Goal: Transaction & Acquisition: Subscribe to service/newsletter

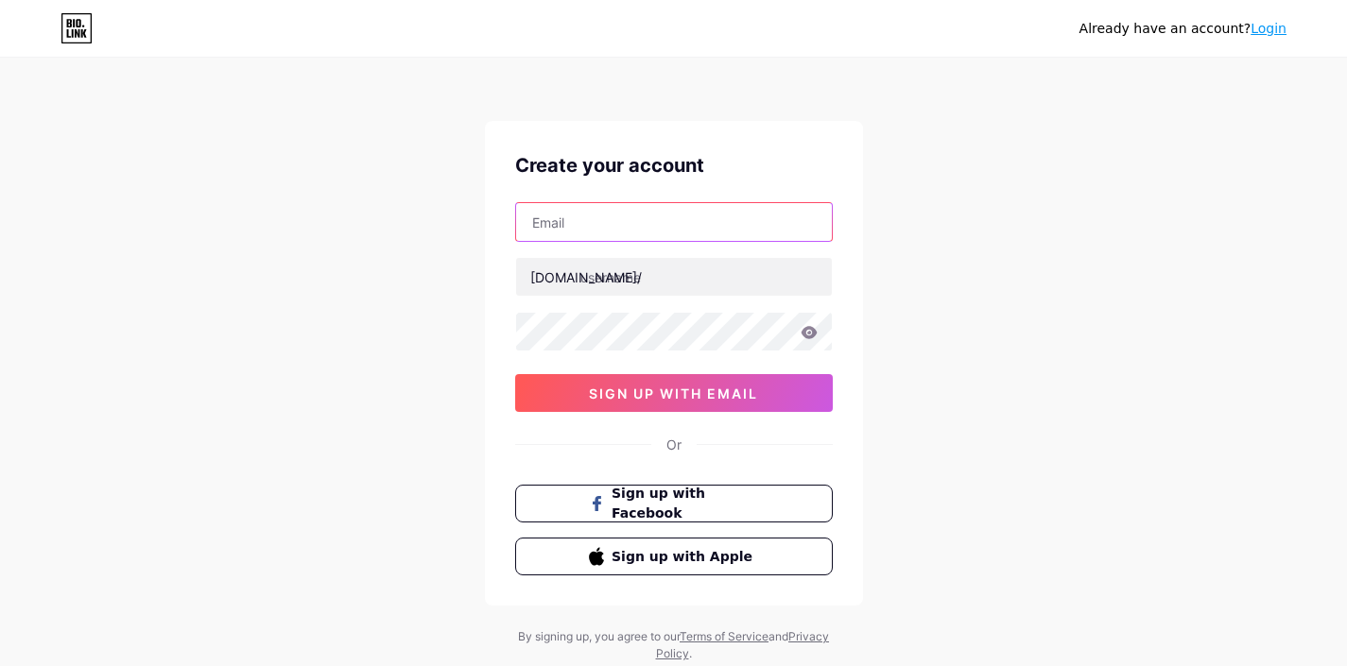
click at [561, 216] on input "text" at bounding box center [674, 222] width 316 height 38
type input "[EMAIL_ADDRESS][DOMAIN_NAME]"
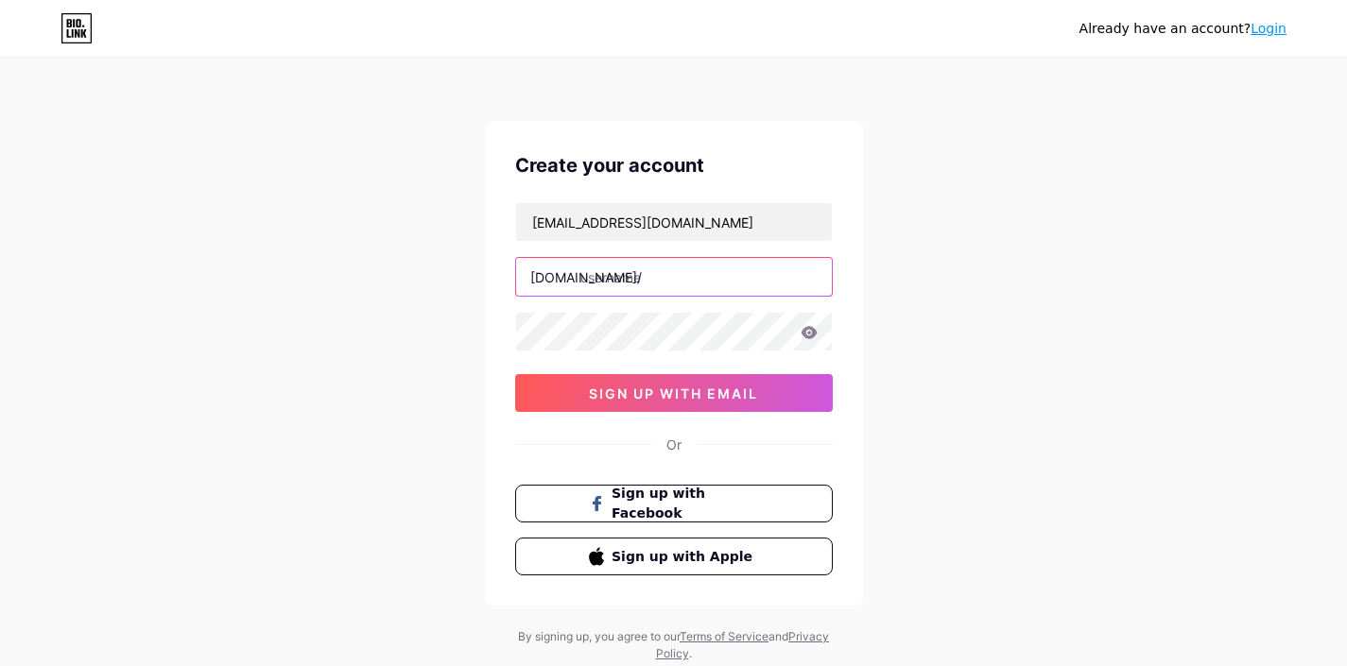
click at [698, 283] on input "text" at bounding box center [674, 277] width 316 height 38
type input "milliondev"
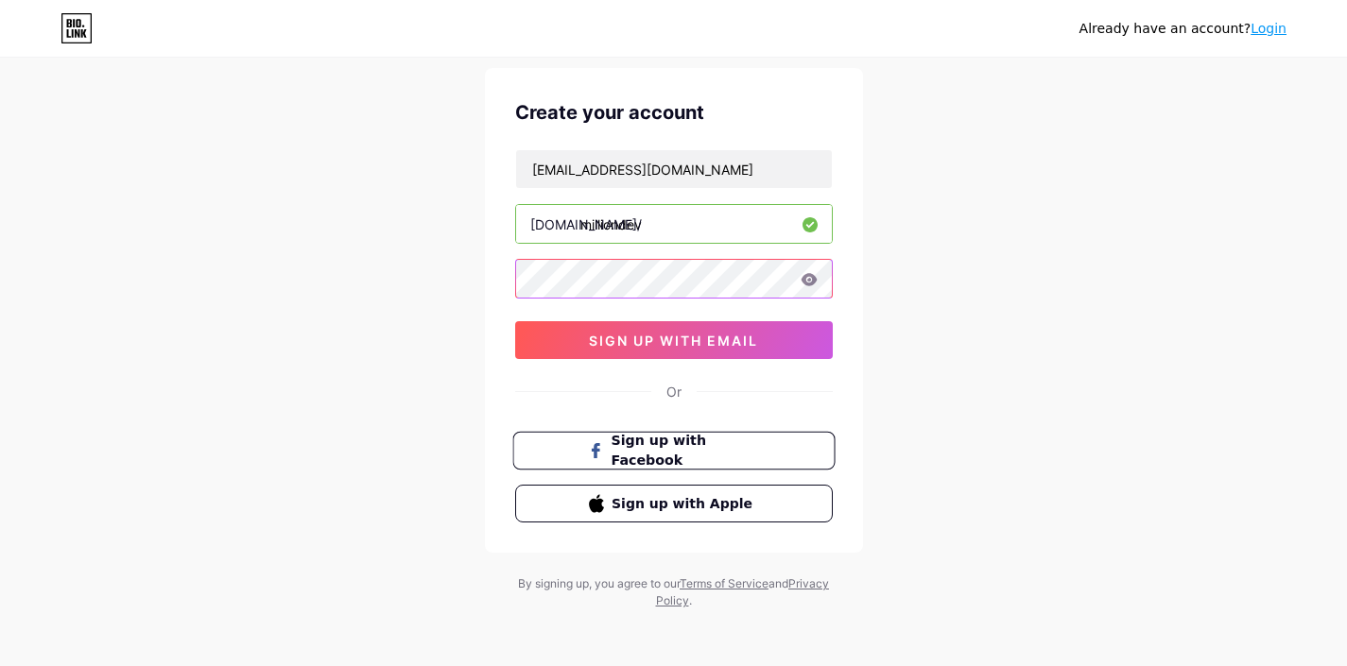
scroll to position [57, 0]
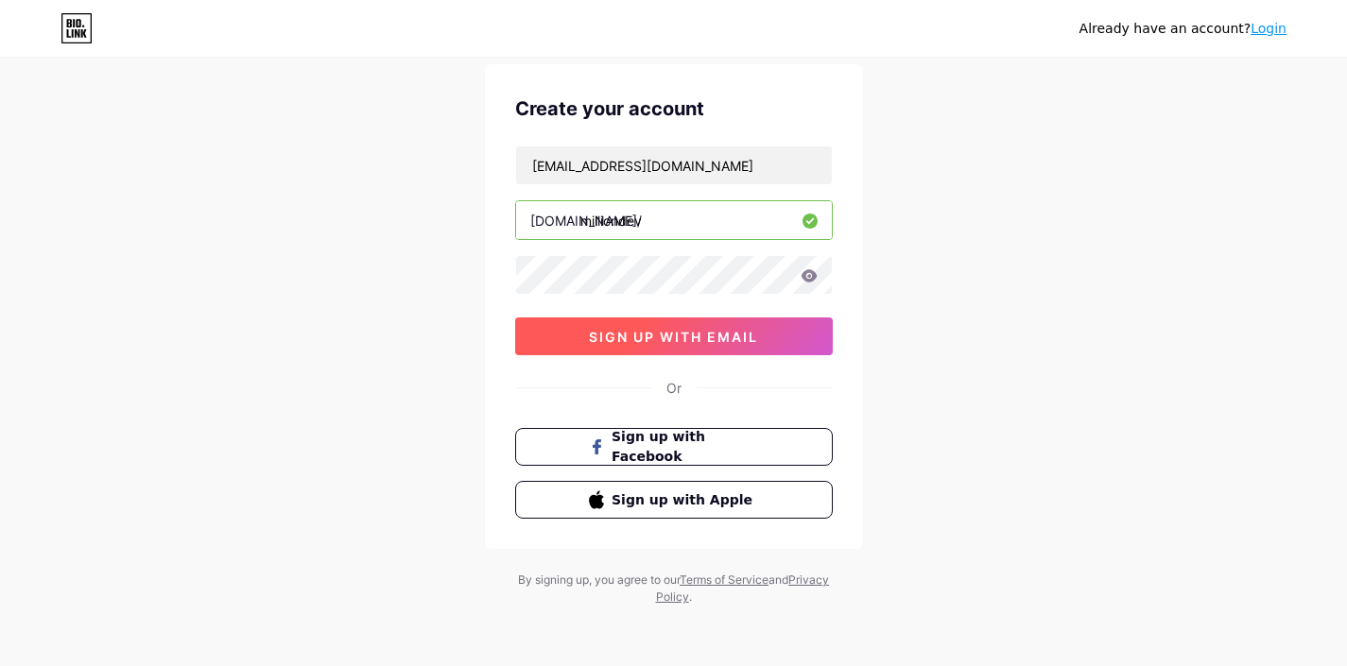
click at [686, 331] on span "sign up with email" at bounding box center [673, 337] width 169 height 16
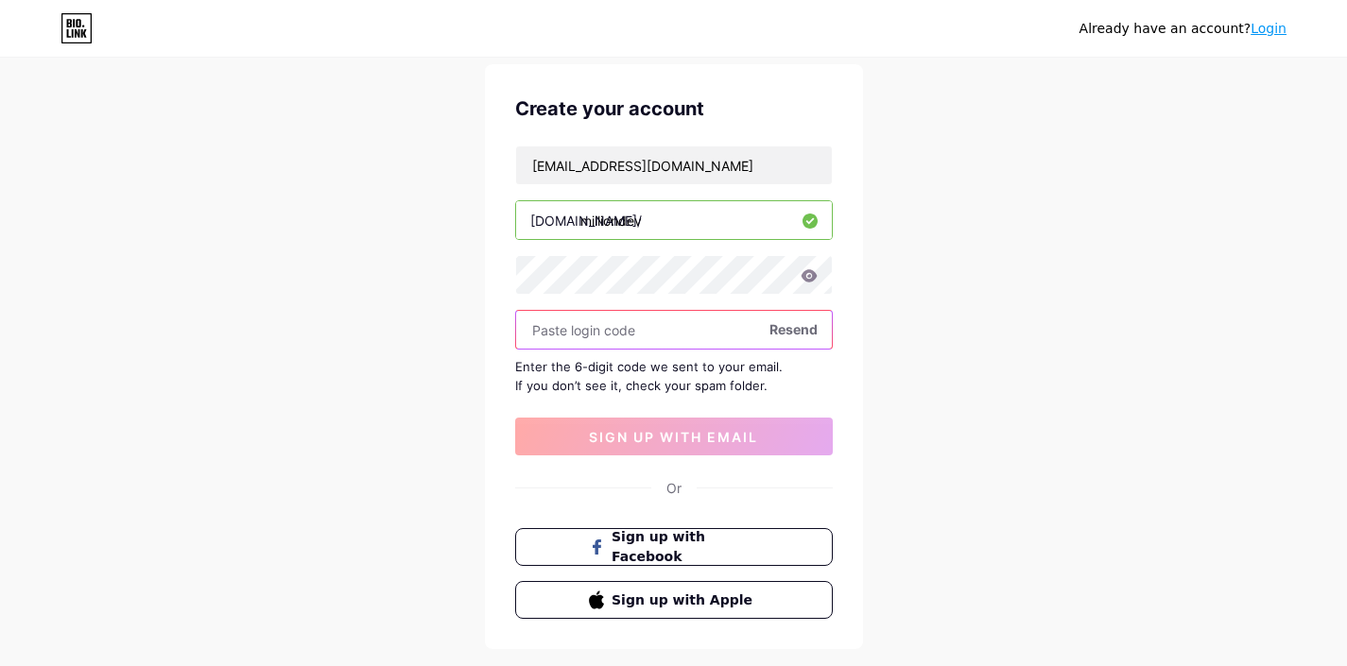
paste input "423707"
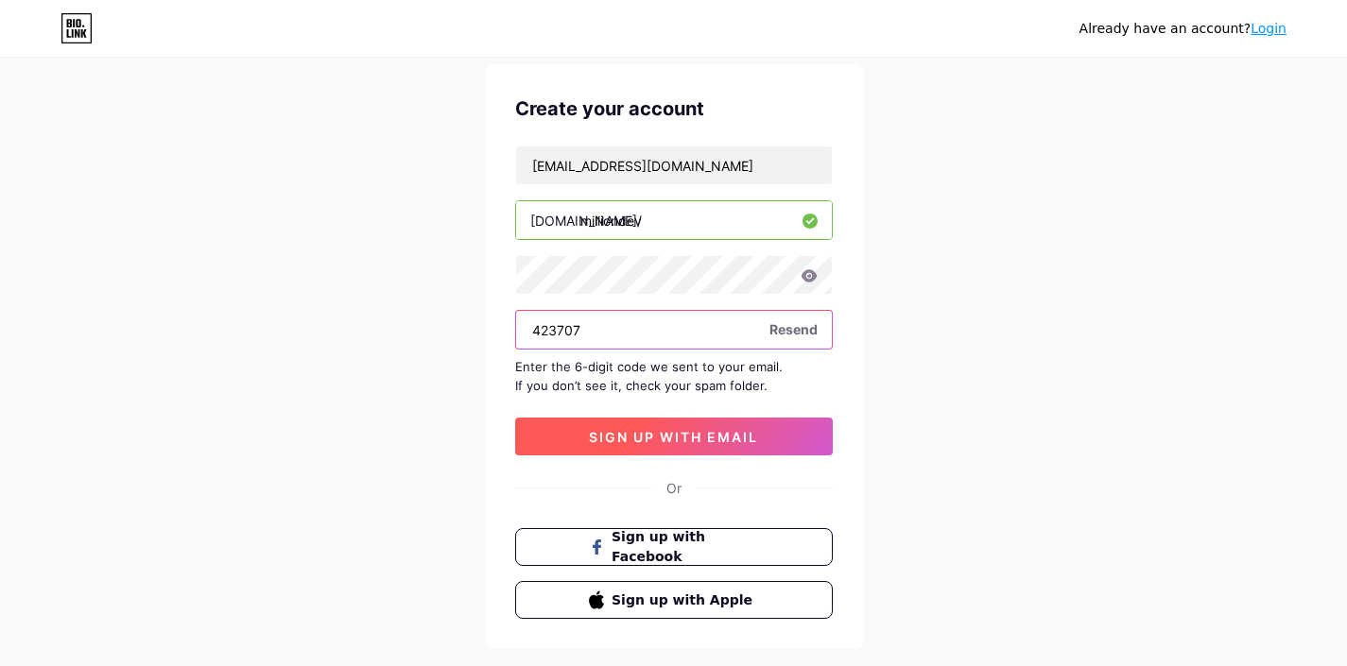
type input "423707"
click at [654, 429] on span "sign up with email" at bounding box center [673, 437] width 169 height 16
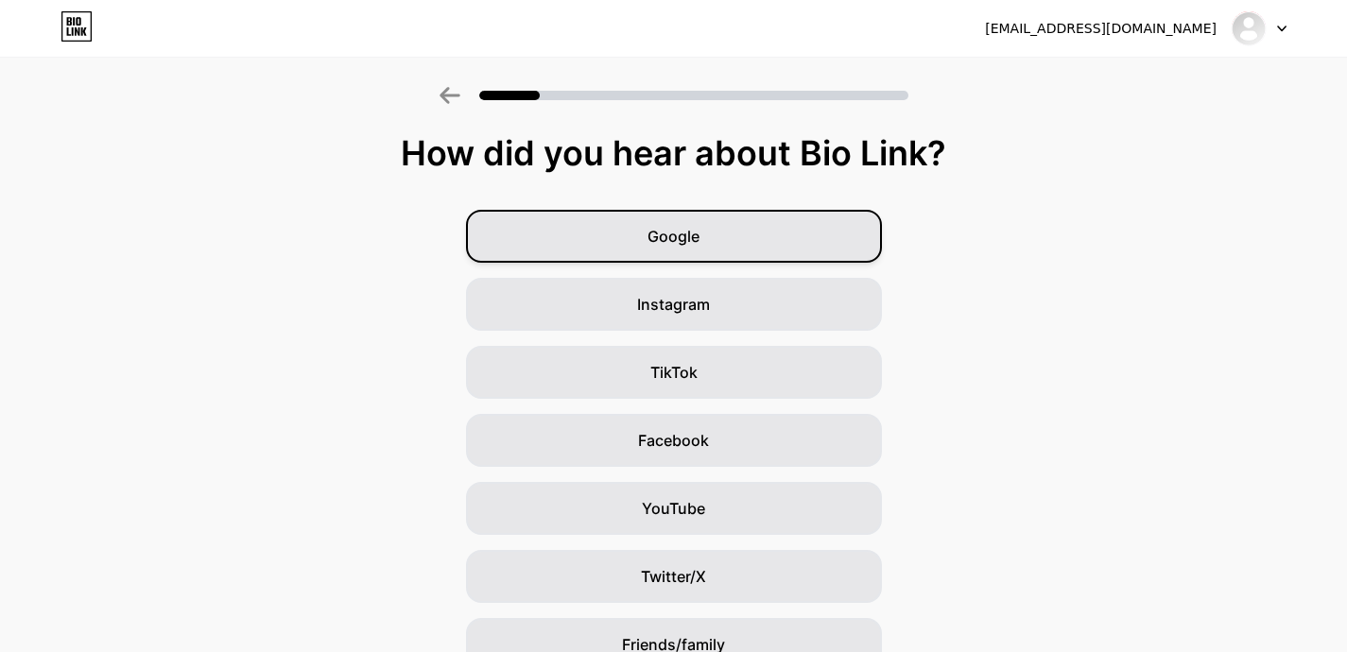
click at [693, 239] on span "Google" at bounding box center [674, 236] width 52 height 23
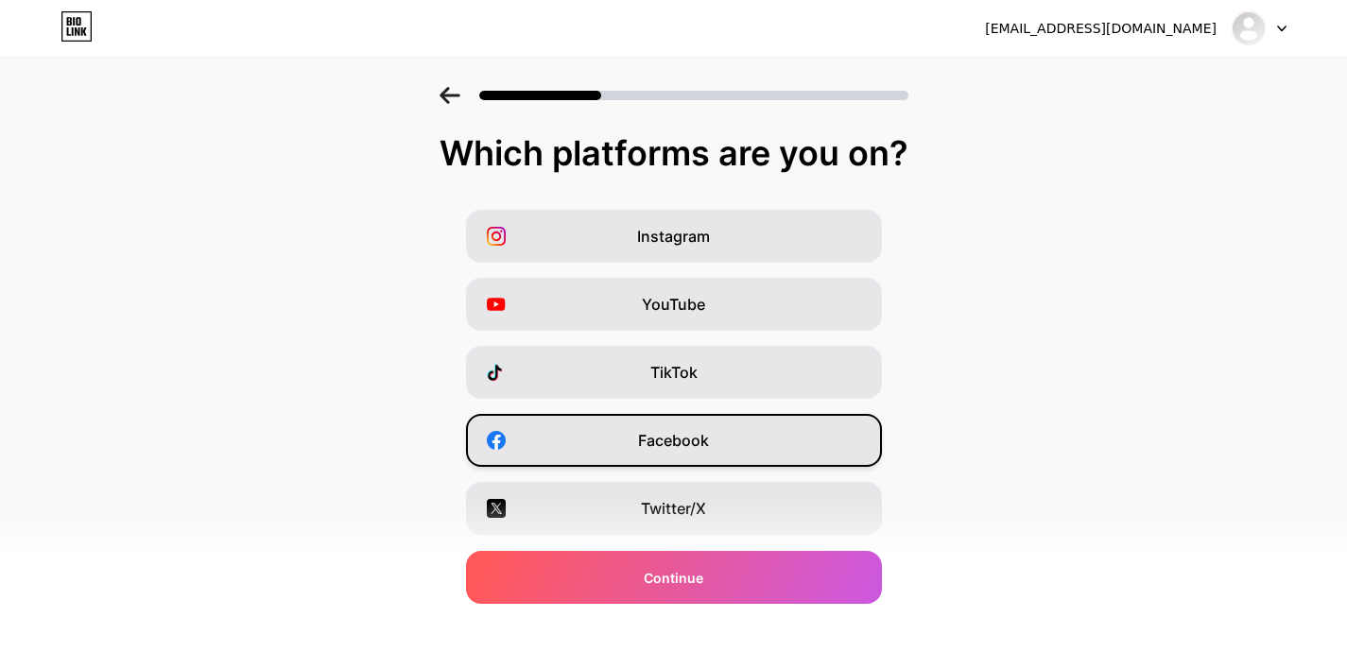
click at [709, 451] on span "Facebook" at bounding box center [673, 440] width 71 height 23
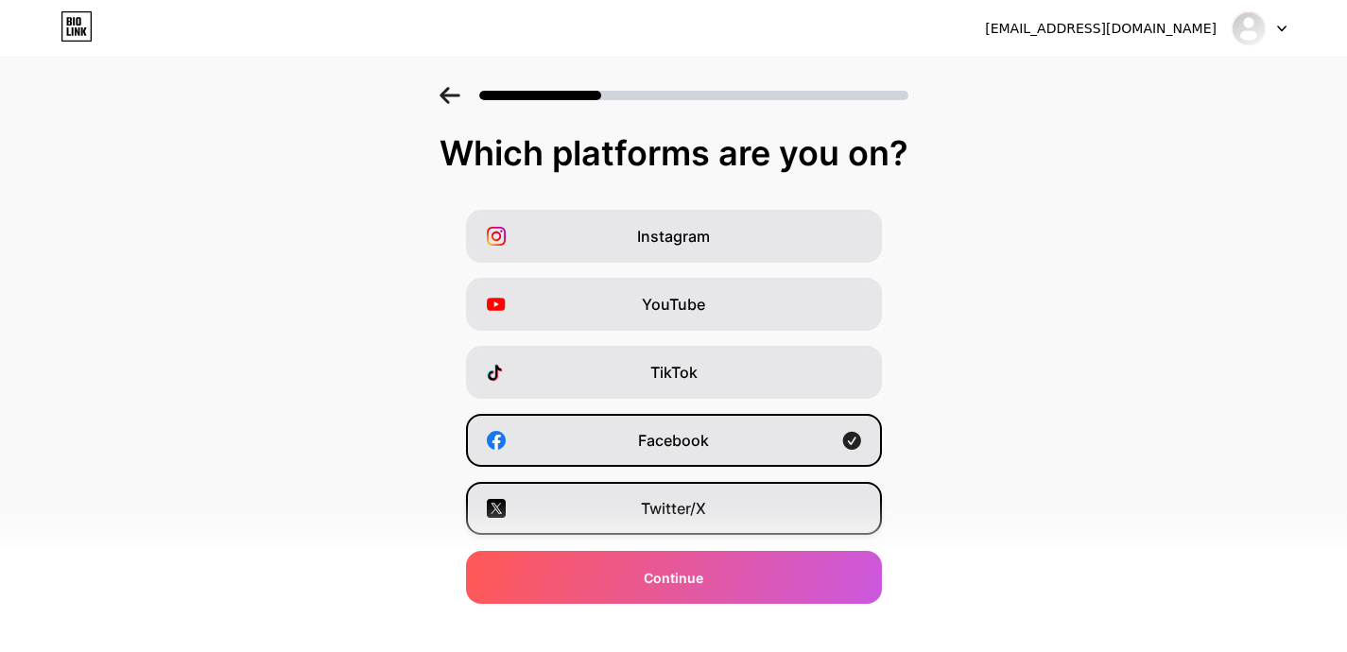
click at [684, 523] on div "Twitter/X" at bounding box center [674, 508] width 416 height 53
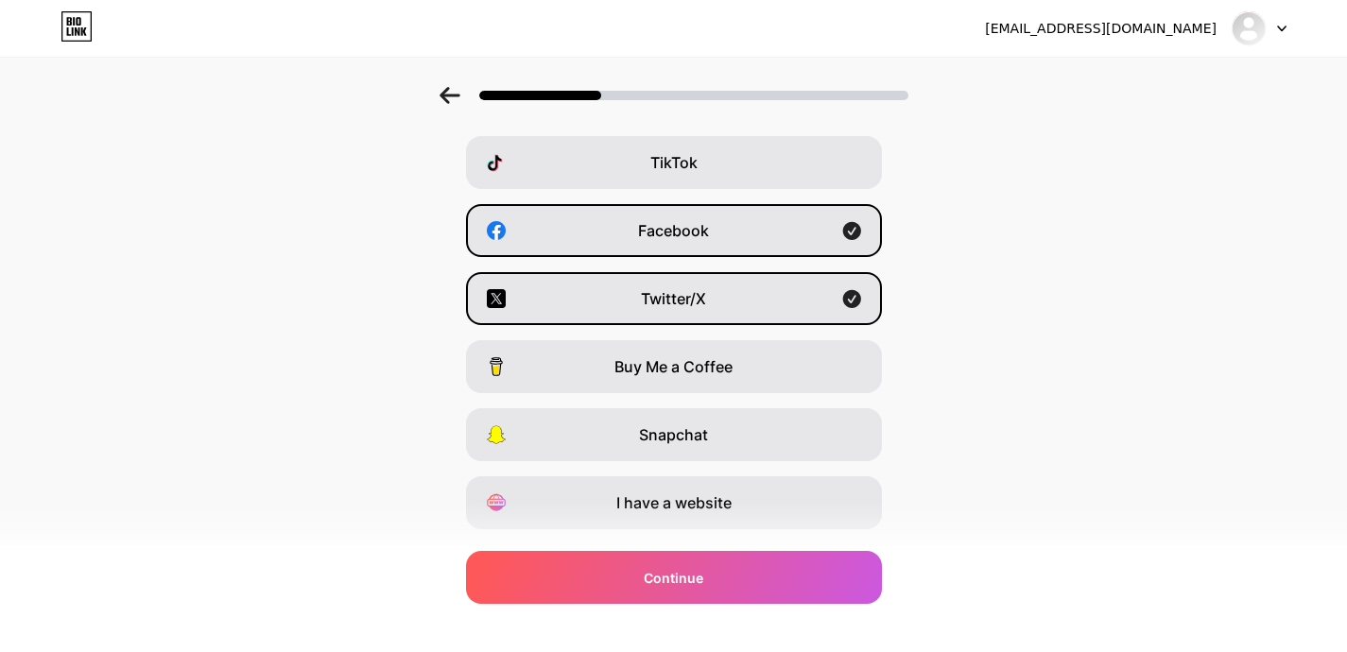
scroll to position [227, 0]
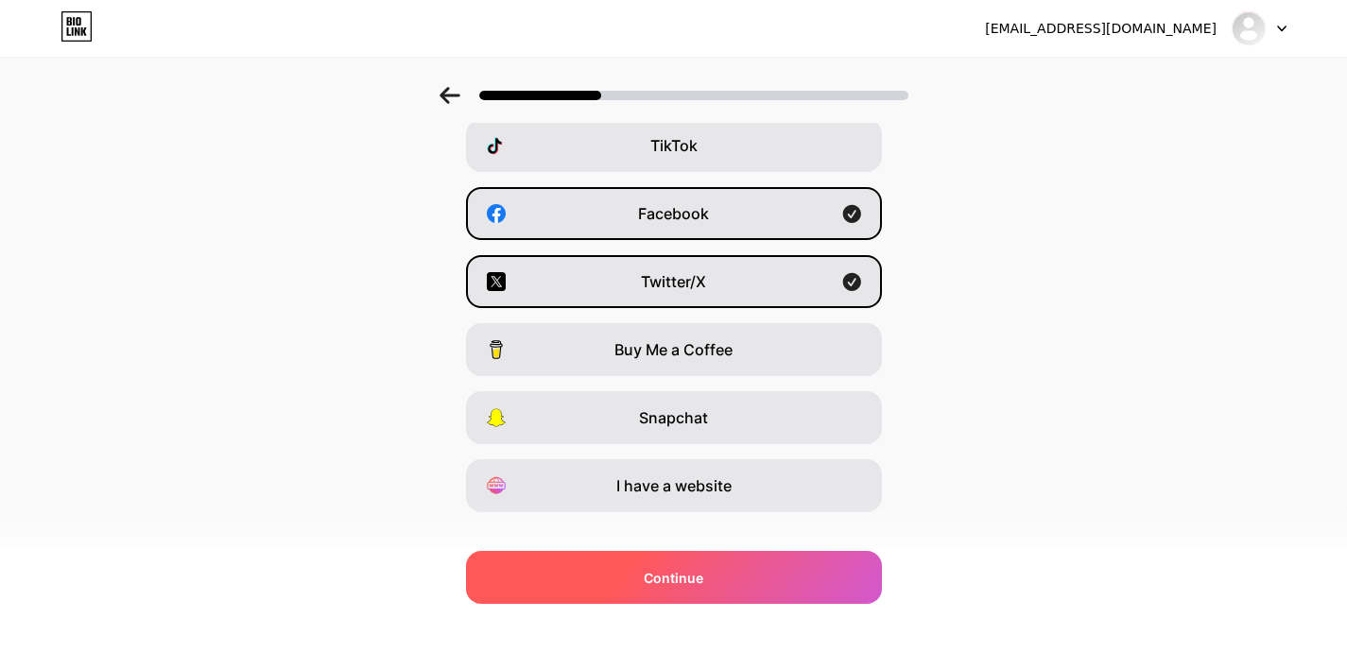
click at [712, 573] on div "Continue" at bounding box center [674, 577] width 416 height 53
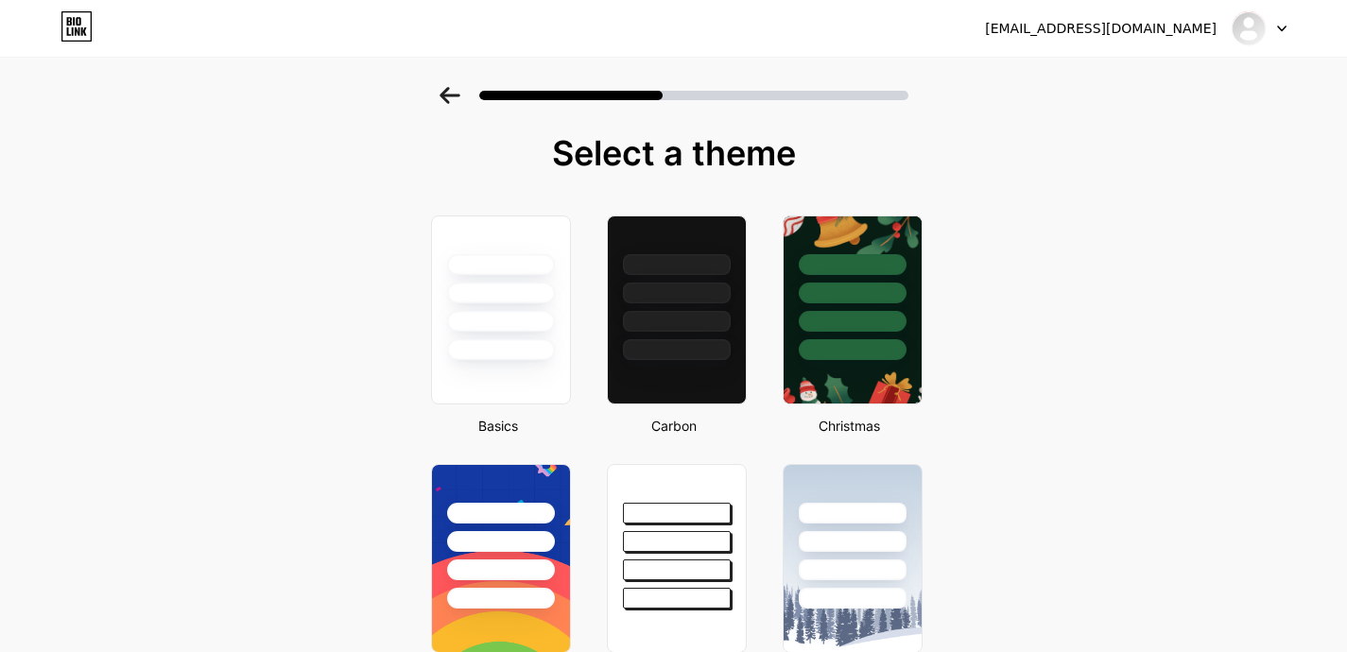
scroll to position [340, 0]
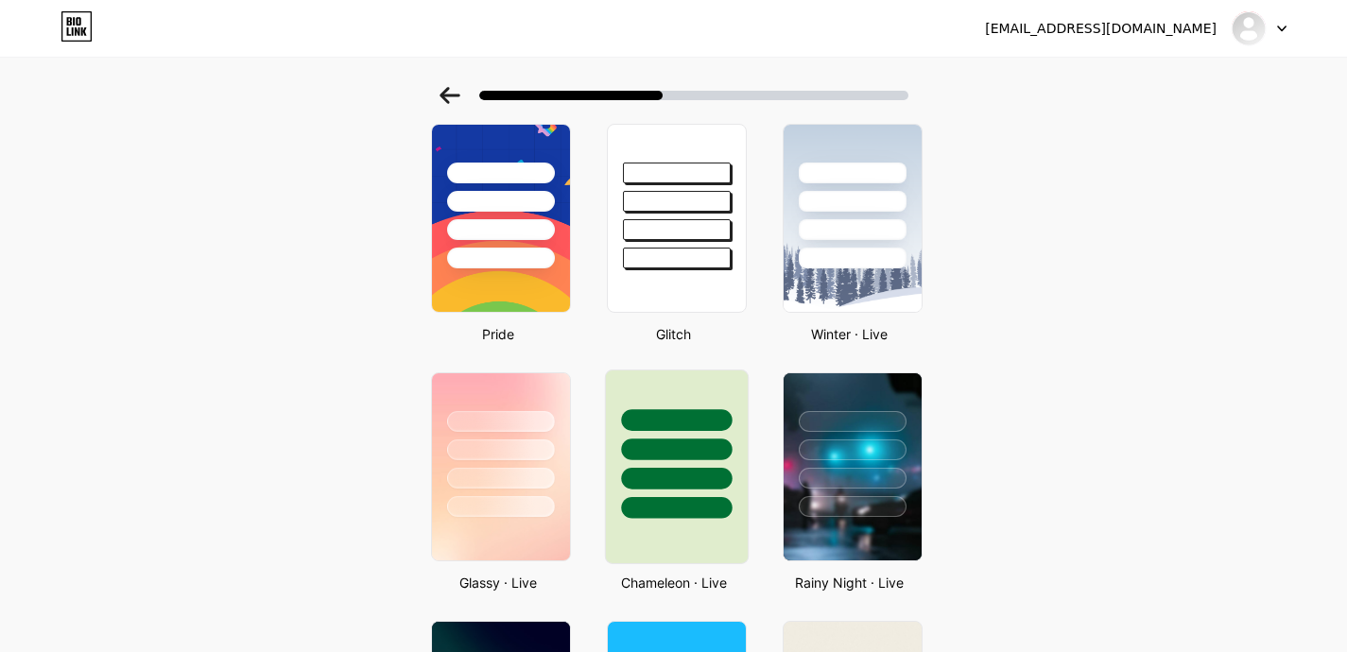
click at [725, 465] on div at bounding box center [676, 445] width 142 height 148
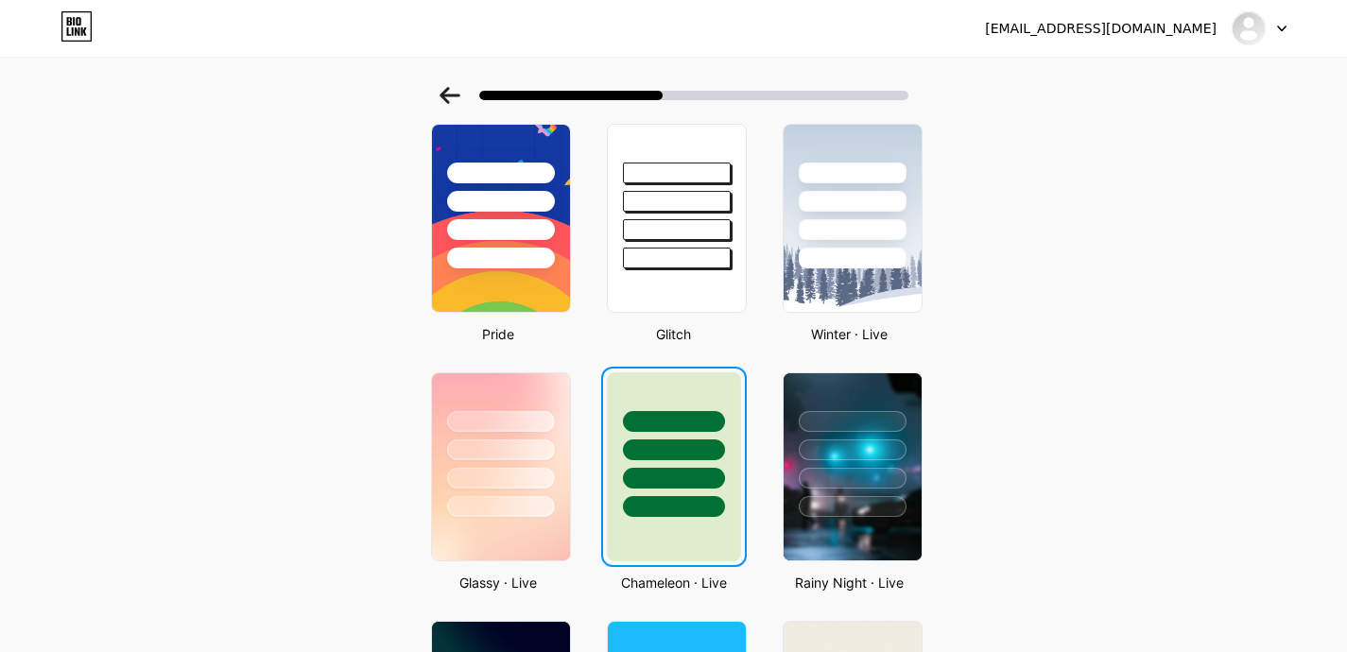
scroll to position [0, 0]
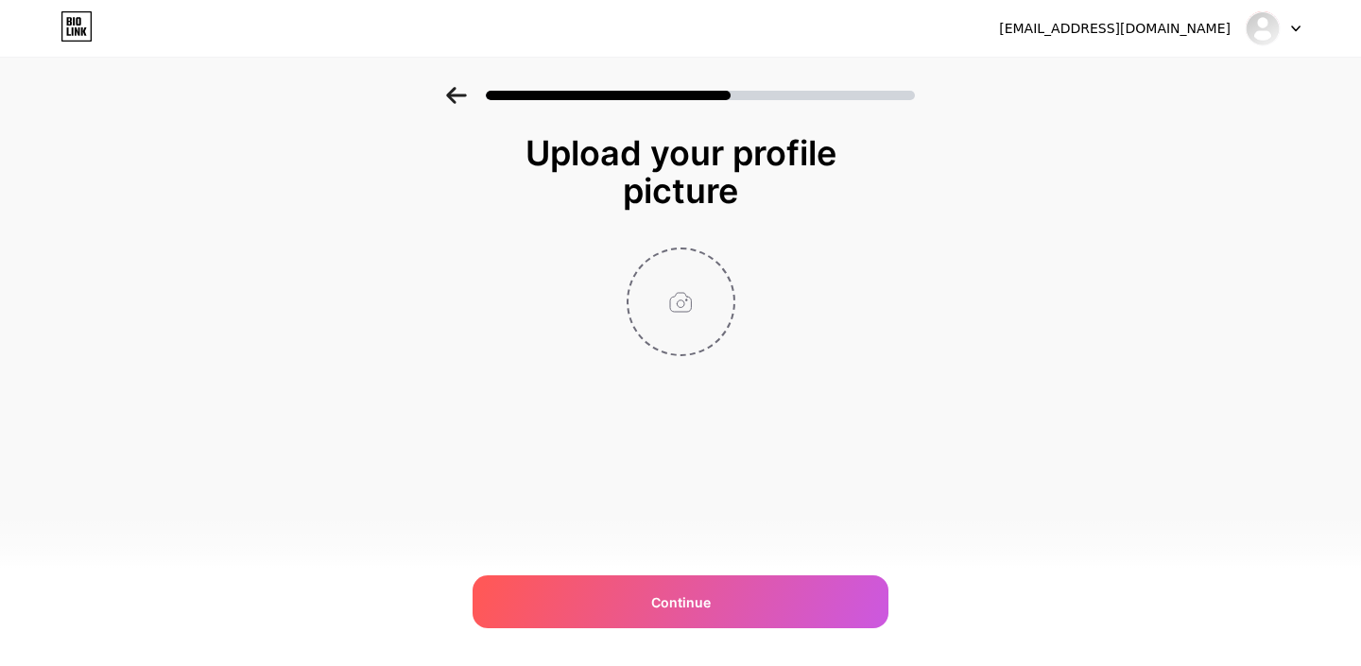
click at [683, 300] on input "file" at bounding box center [681, 302] width 105 height 105
type input "C:\fakepath\MilliondevDp.png"
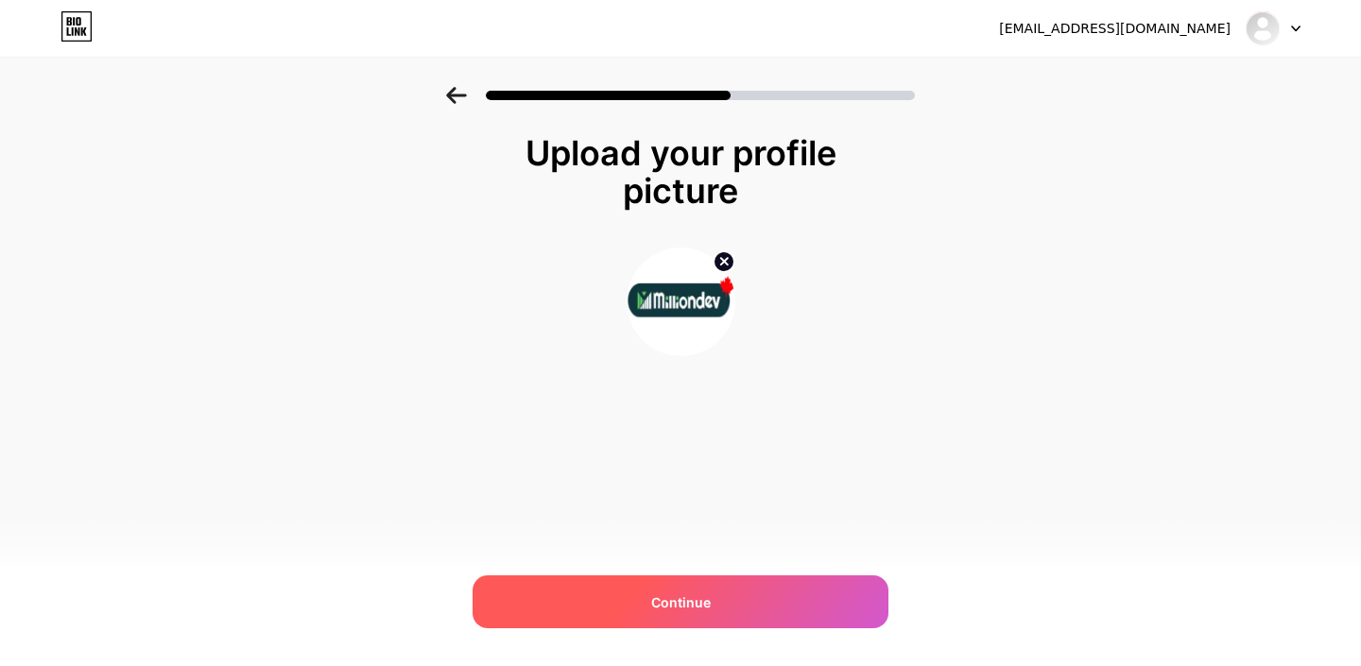
click at [672, 598] on span "Continue" at bounding box center [681, 603] width 60 height 20
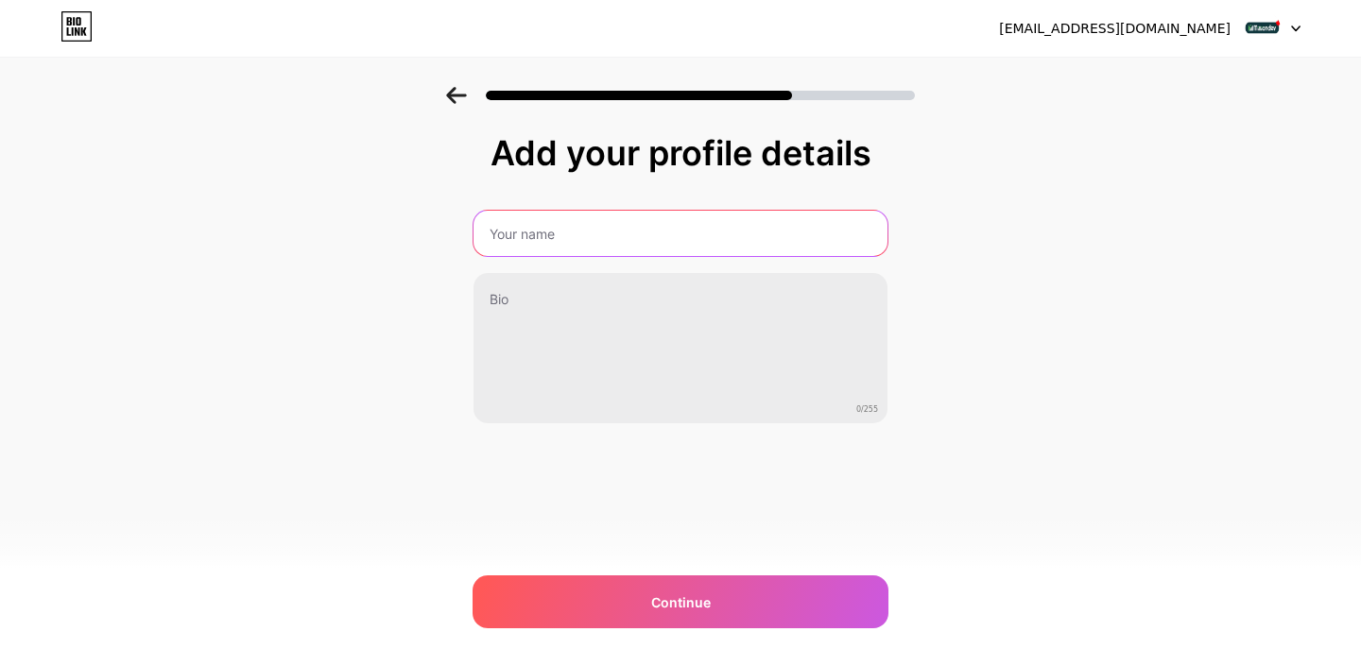
click at [614, 245] on input "text" at bounding box center [681, 233] width 414 height 45
type input "Milliondev"
click at [611, 237] on input "Milliondev" at bounding box center [681, 233] width 418 height 45
click at [567, 238] on input "text" at bounding box center [681, 233] width 418 height 45
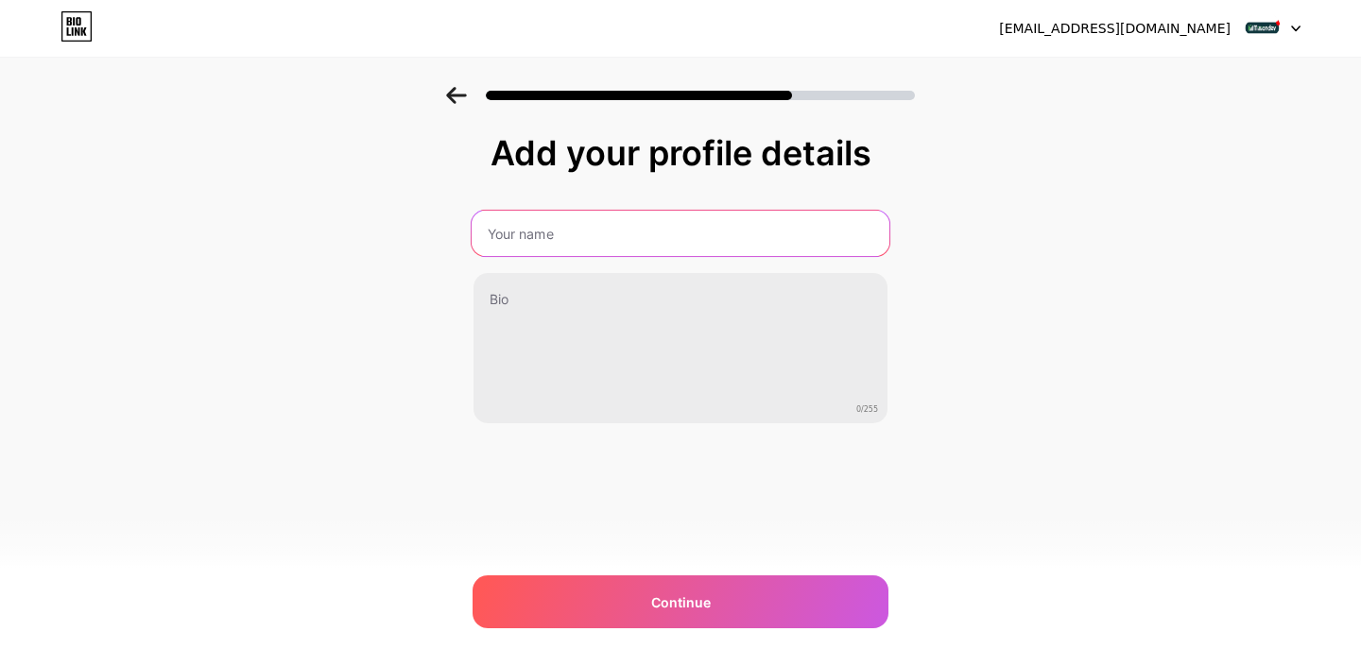
type input "Million Dev"
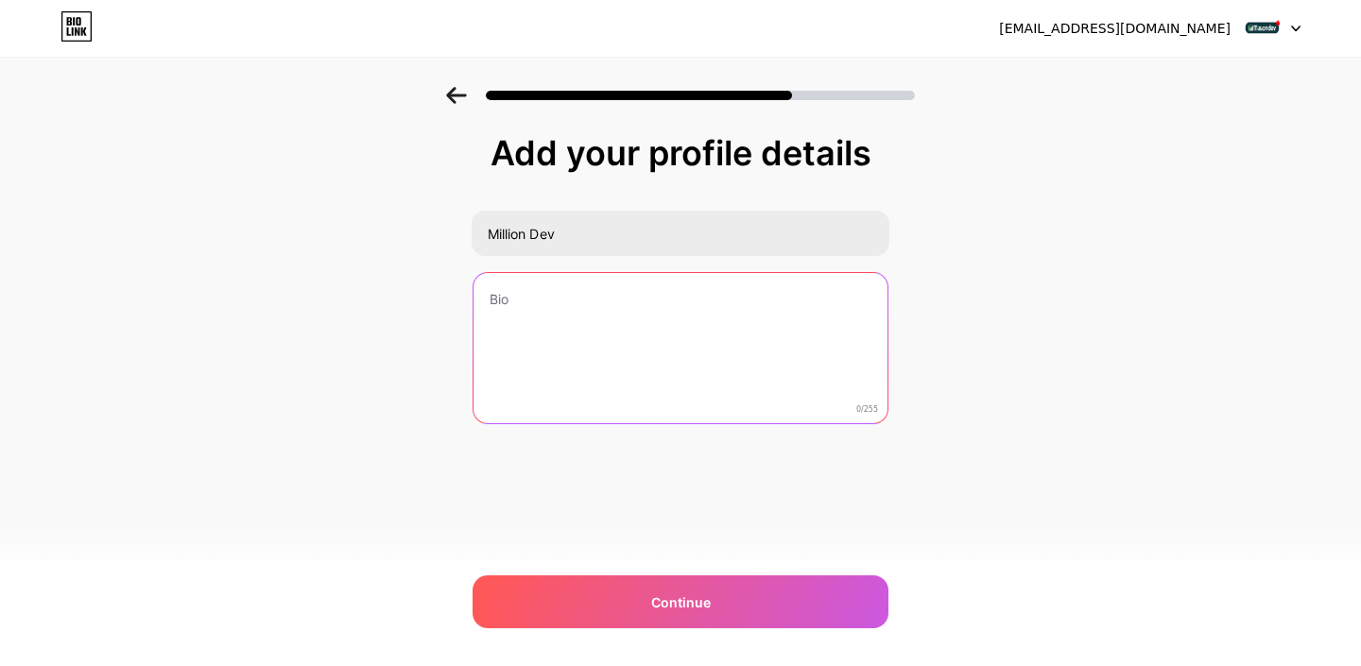
drag, startPoint x: 608, startPoint y: 390, endPoint x: 544, endPoint y: 382, distance: 64.8
click at [608, 391] on textarea at bounding box center [681, 349] width 414 height 152
paste textarea "Welcome to MillionDev IT Ltd., where innovation meets implementation through ou…"
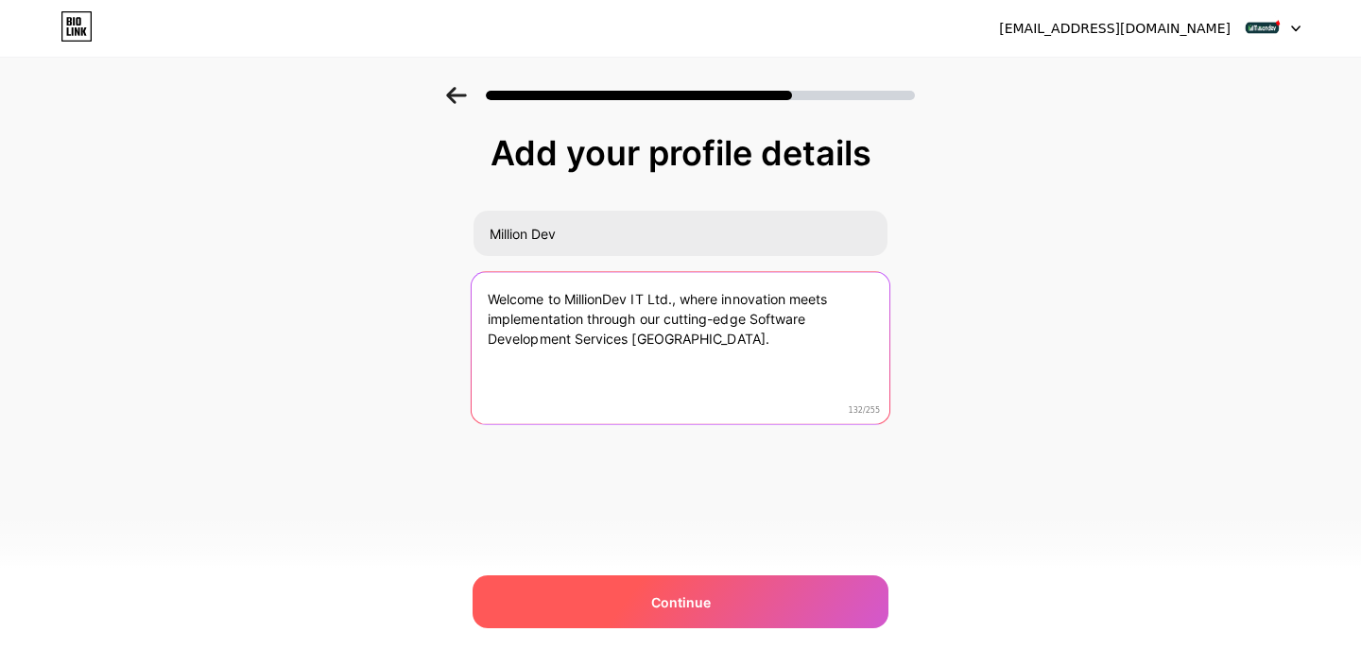
type textarea "Welcome to MillionDev IT Ltd., where innovation meets implementation through ou…"
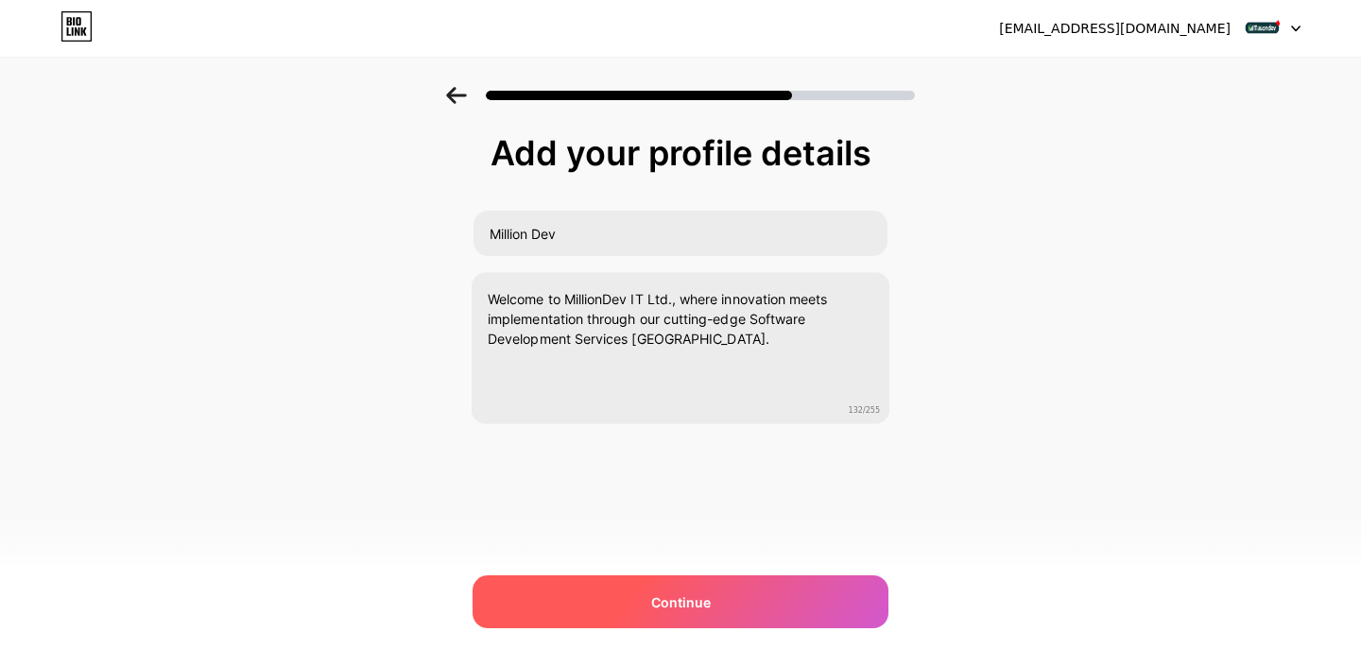
click at [632, 587] on div "Continue" at bounding box center [681, 602] width 416 height 53
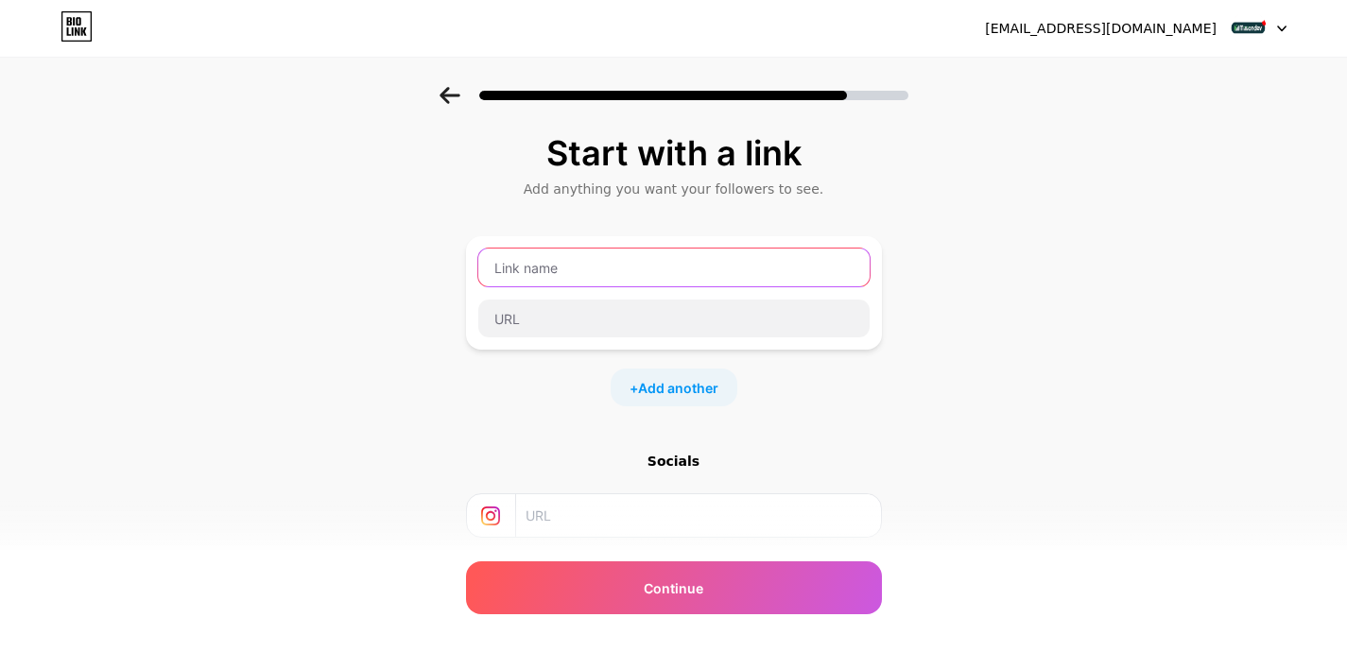
click at [562, 263] on input "text" at bounding box center [673, 268] width 391 height 38
paste input "Why MillionDev is a Strong Choice for Custom Software Development"
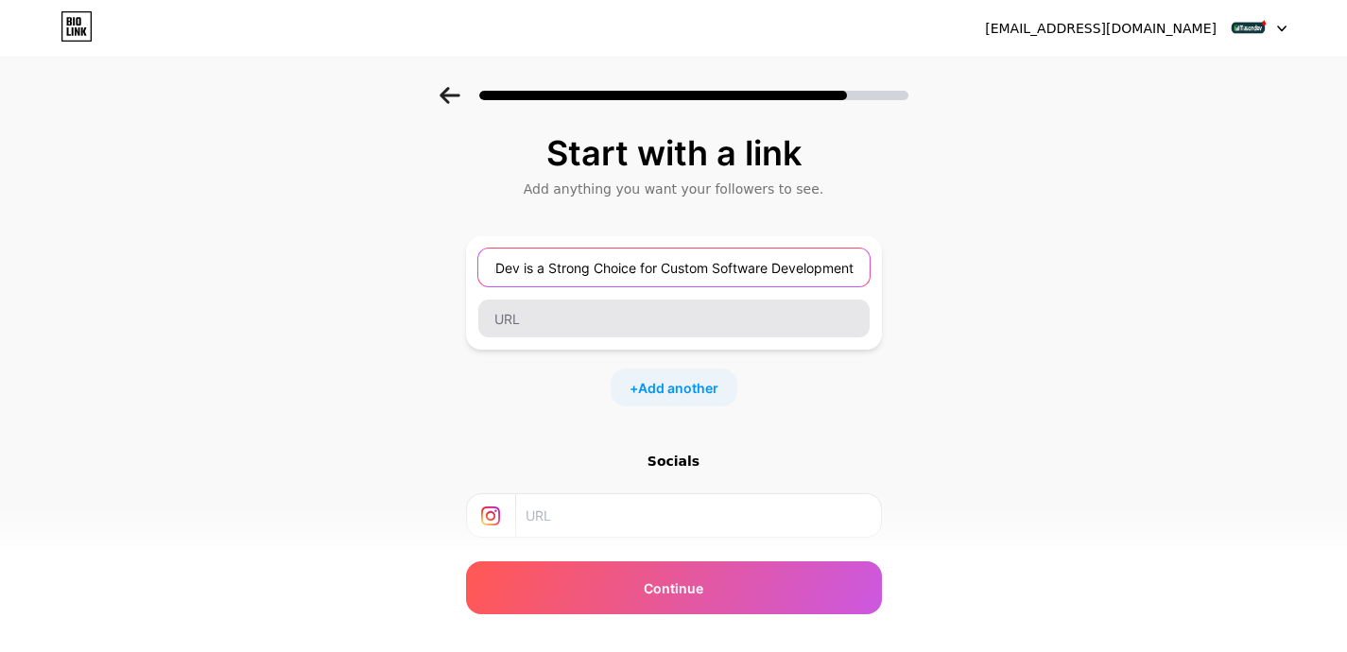
type input "Why MillionDev is a Strong Choice for Custom Software Development"
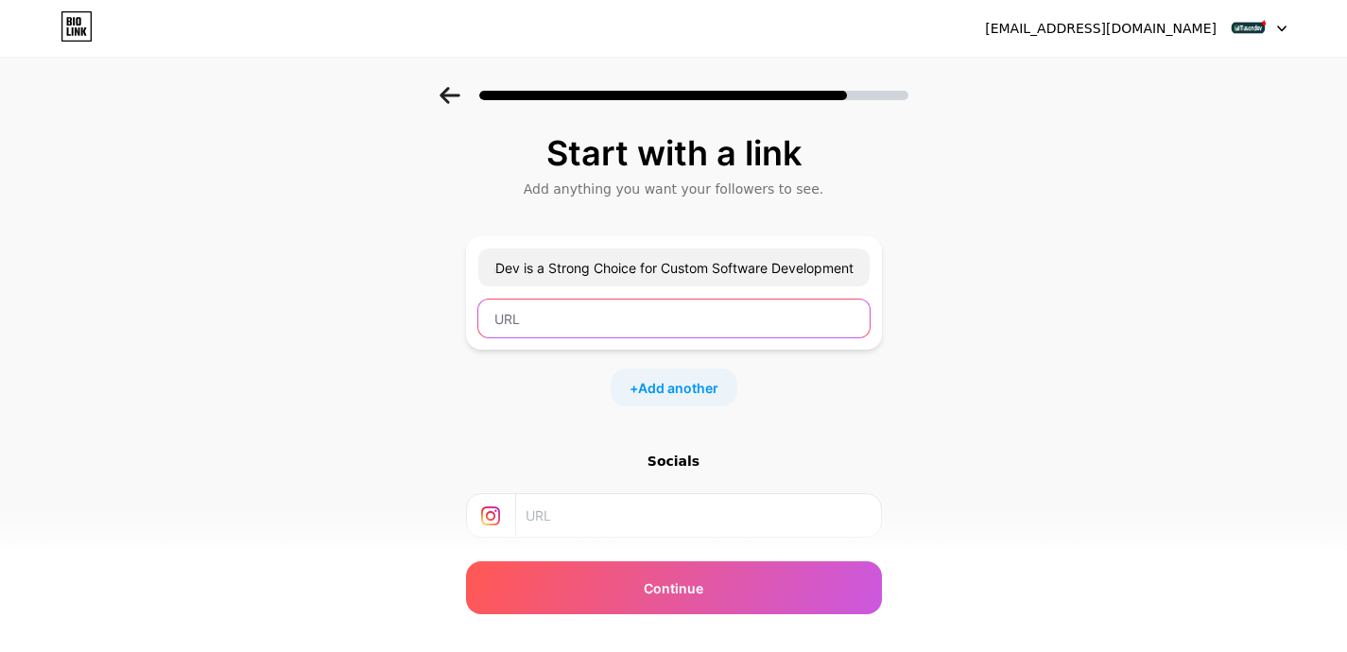
scroll to position [0, 0]
click at [565, 315] on input "text" at bounding box center [673, 319] width 391 height 38
paste input "https://milliondev.livepositively.com/why-milliondev-is-a-strong-choice-for-cus…"
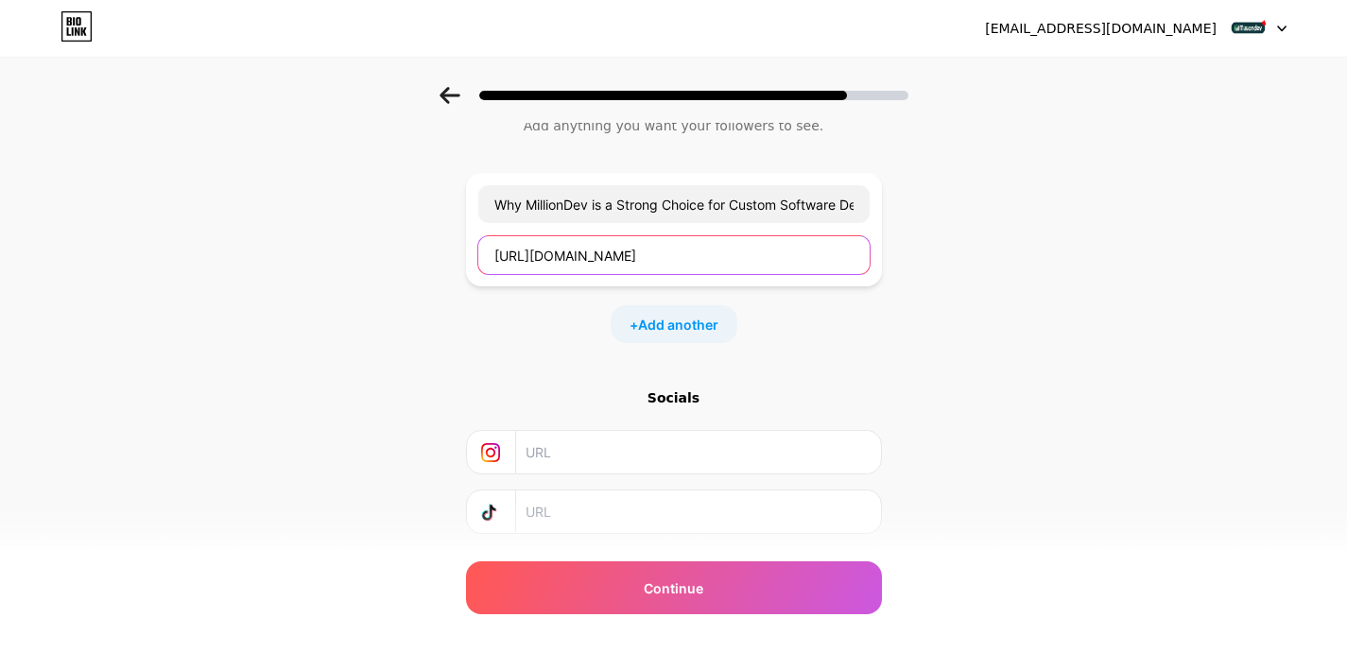
scroll to position [175, 0]
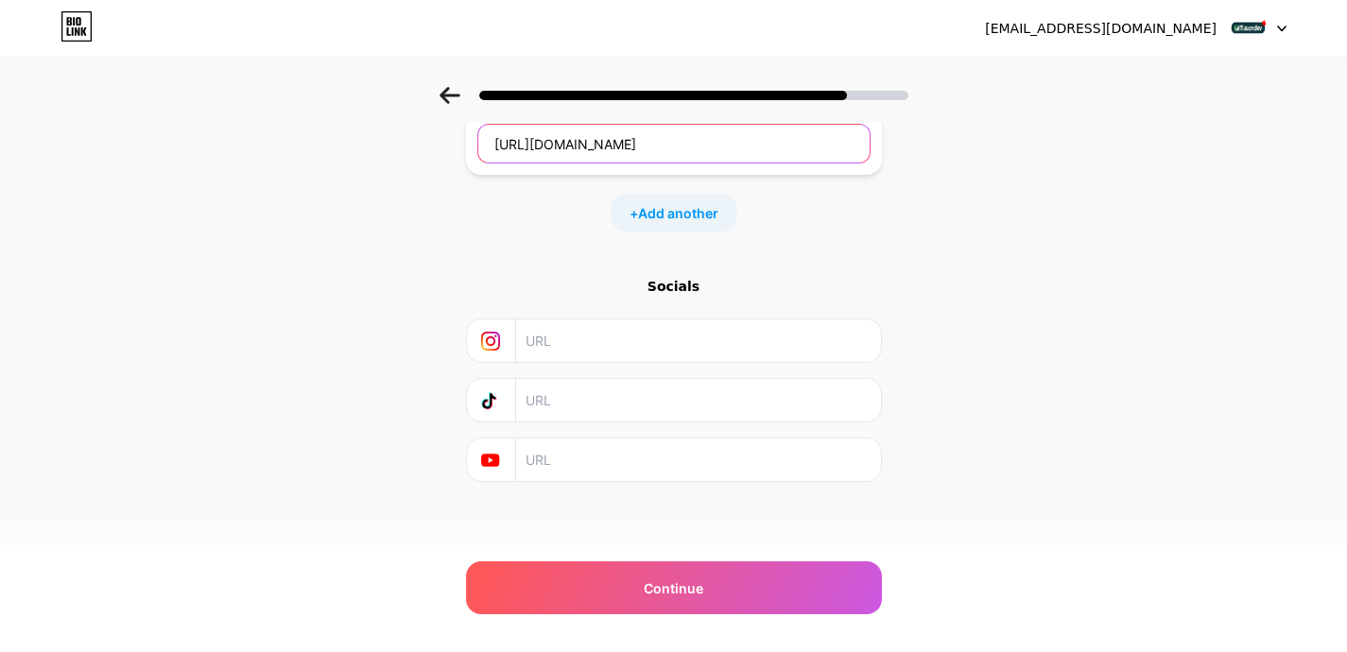
type input "https://milliondev.livepositively.com/why-milliondev-is-a-strong-choice-for-cus…"
click at [576, 338] on input "text" at bounding box center [697, 341] width 343 height 43
click at [684, 215] on span "Add another" at bounding box center [678, 213] width 80 height 20
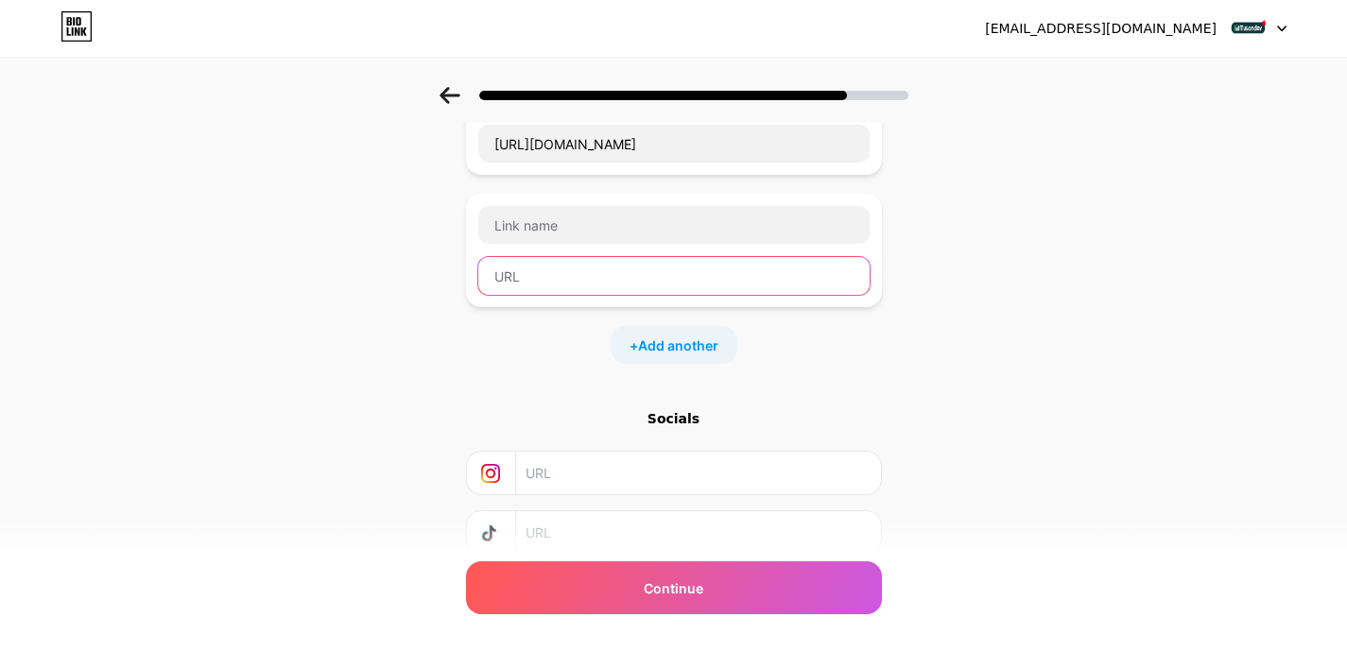
click at [774, 280] on input "text" at bounding box center [673, 276] width 391 height 38
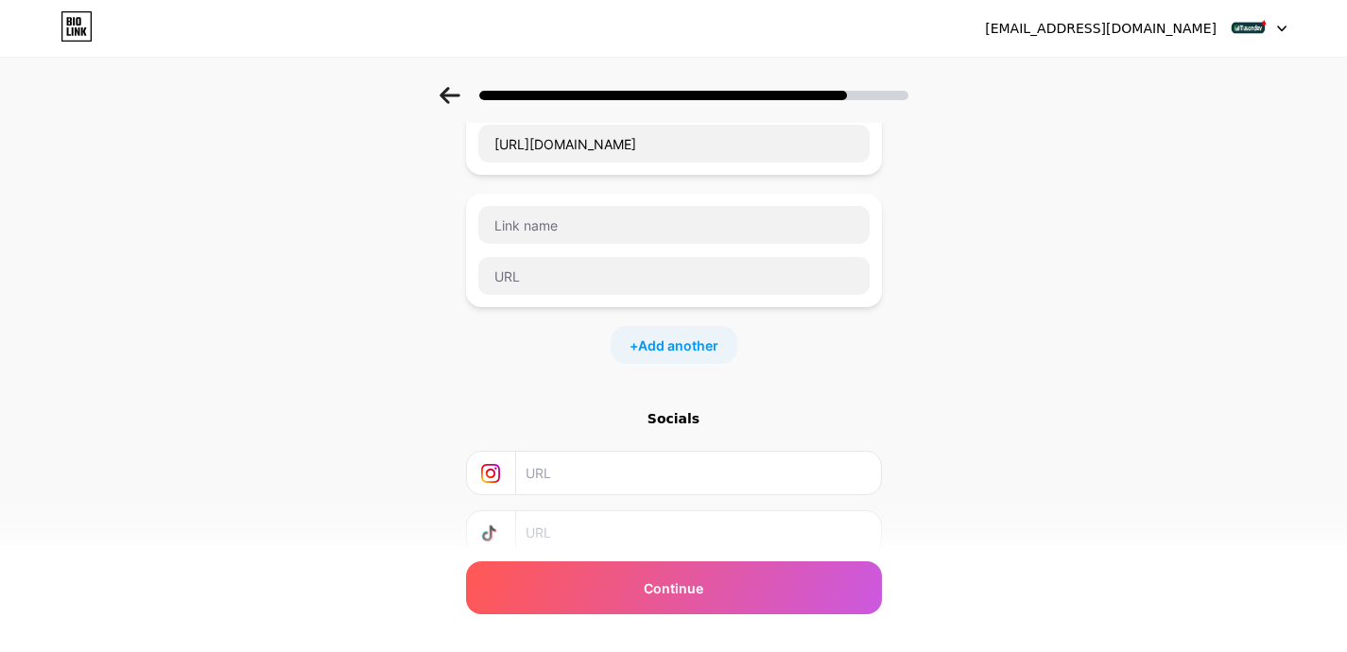
click at [1047, 311] on div "Start with a link Add anything you want your followers to see. Why MillionDev i…" at bounding box center [673, 310] width 1347 height 797
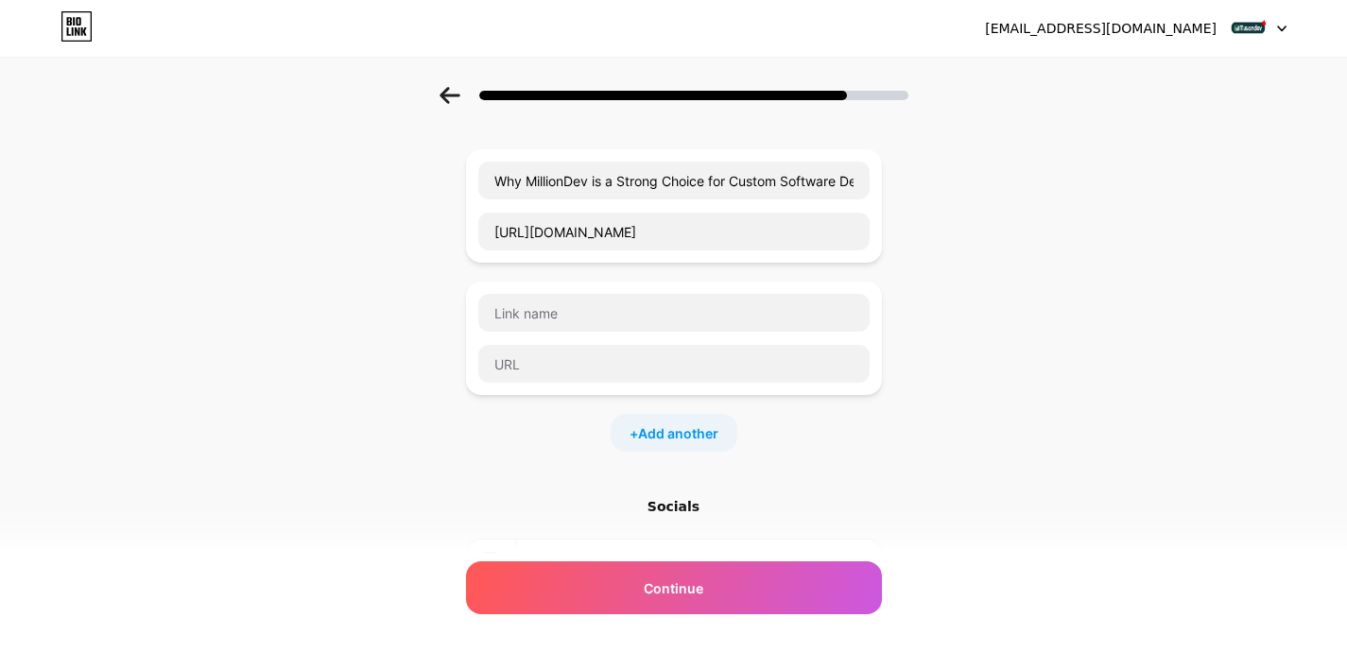
scroll to position [80, 0]
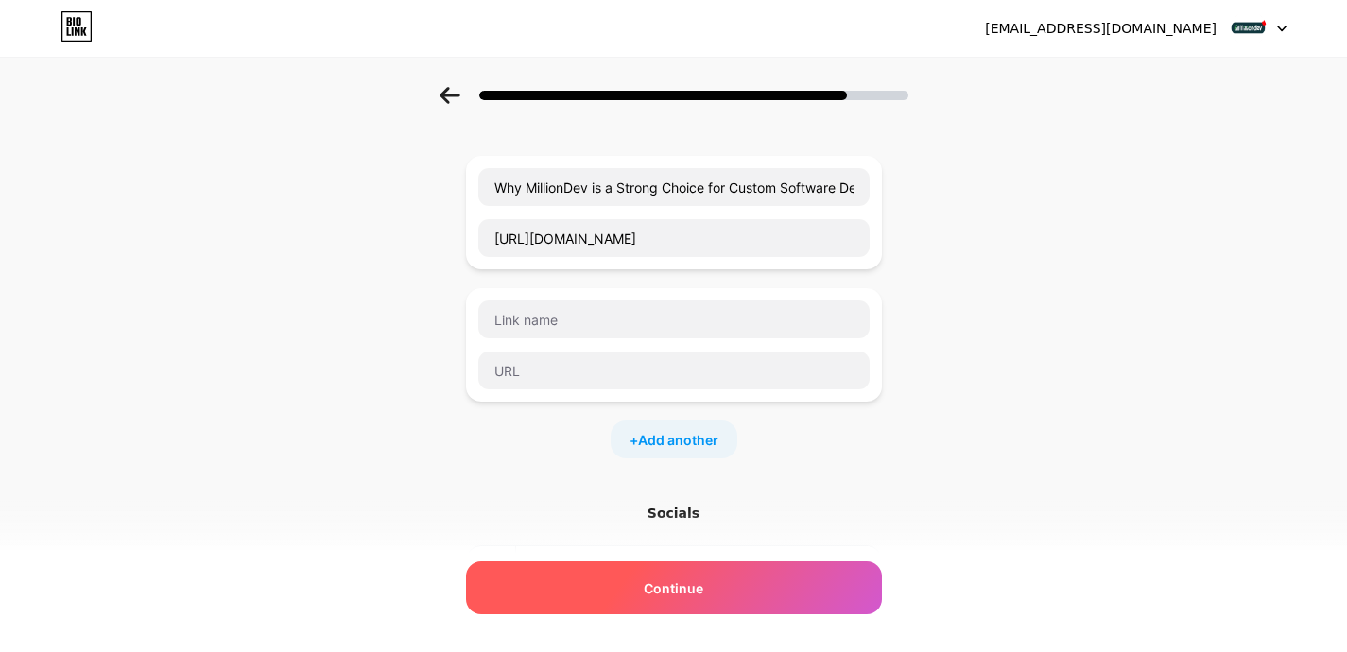
click at [718, 585] on div "Continue" at bounding box center [674, 588] width 416 height 53
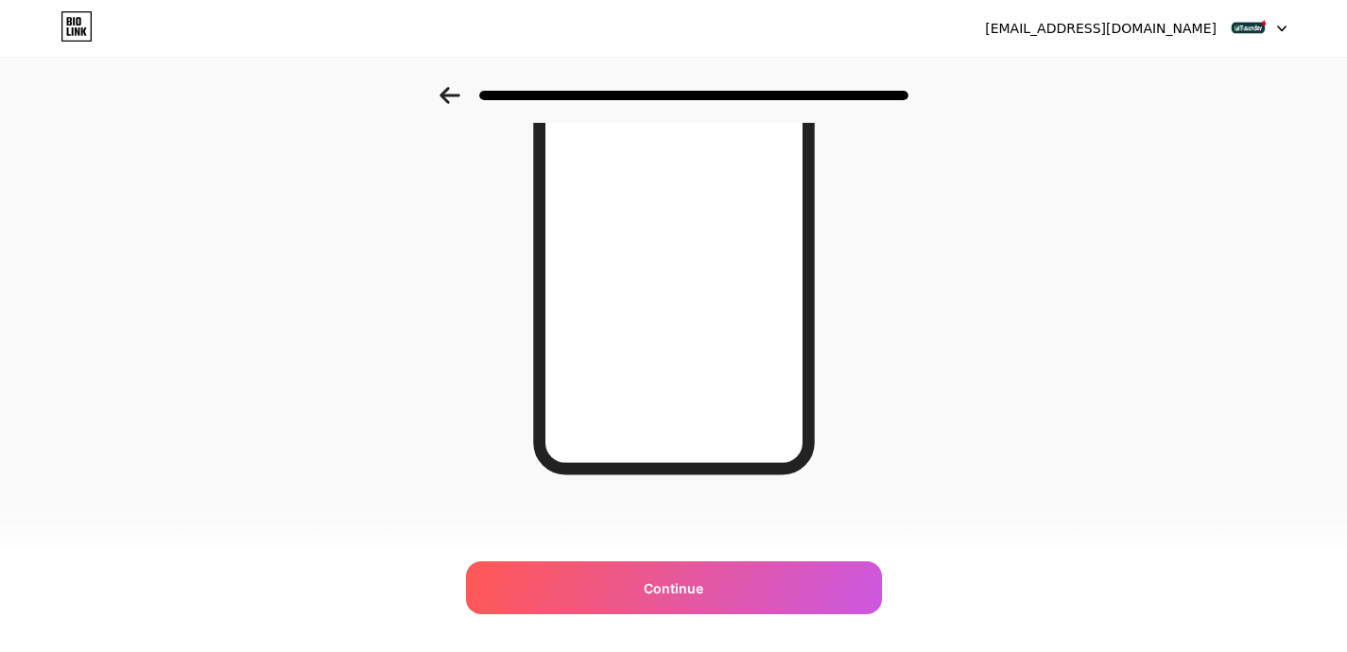
scroll to position [298, 0]
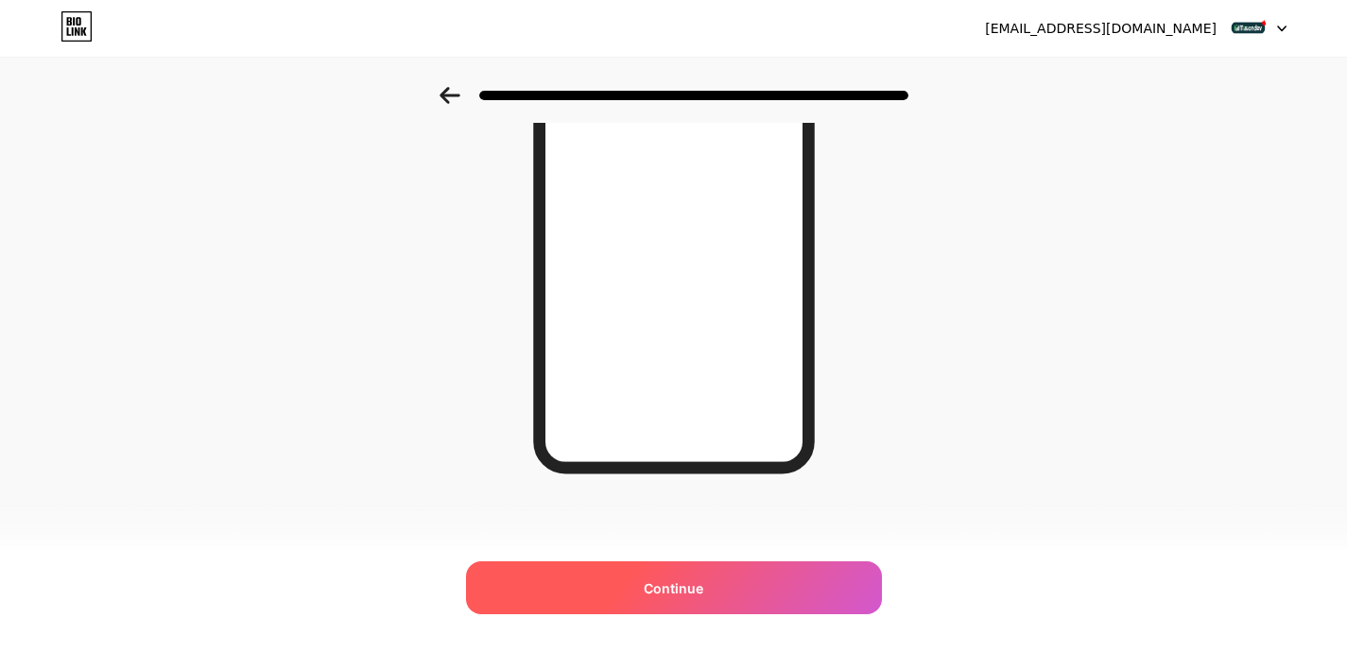
click at [661, 594] on span "Continue" at bounding box center [674, 589] width 60 height 20
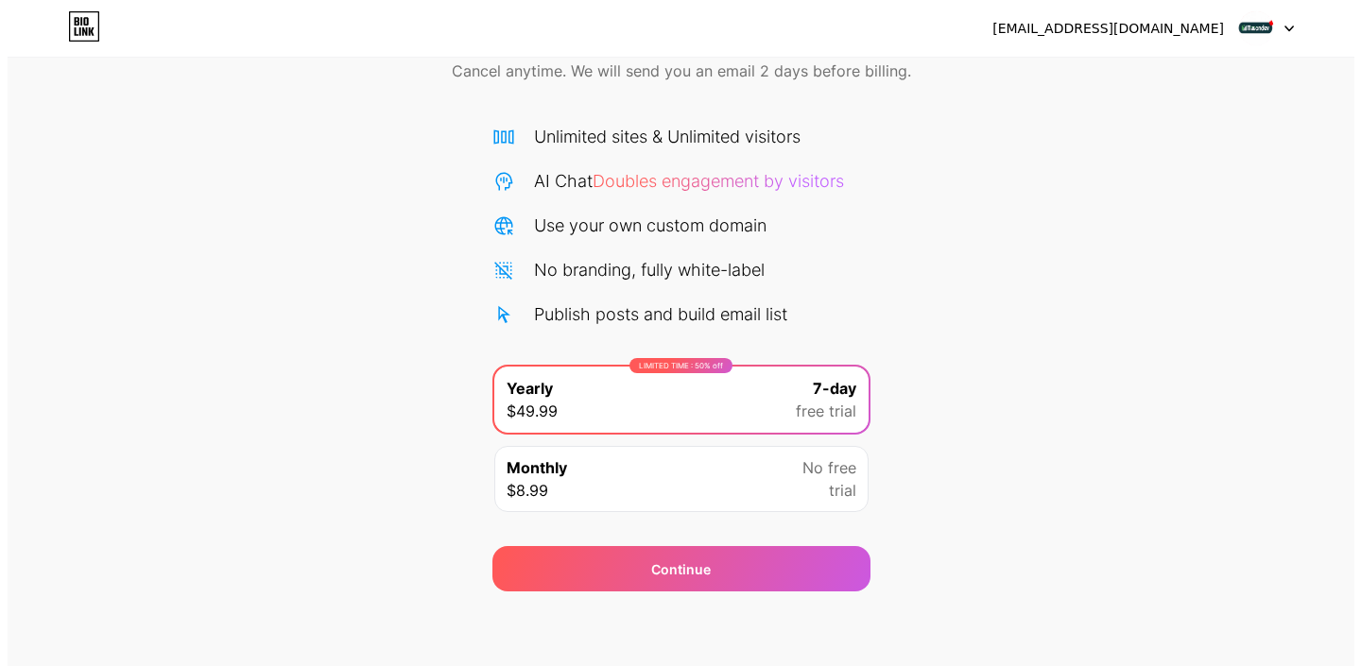
scroll to position [95, 0]
click at [841, 496] on span "trial" at bounding box center [835, 489] width 27 height 23
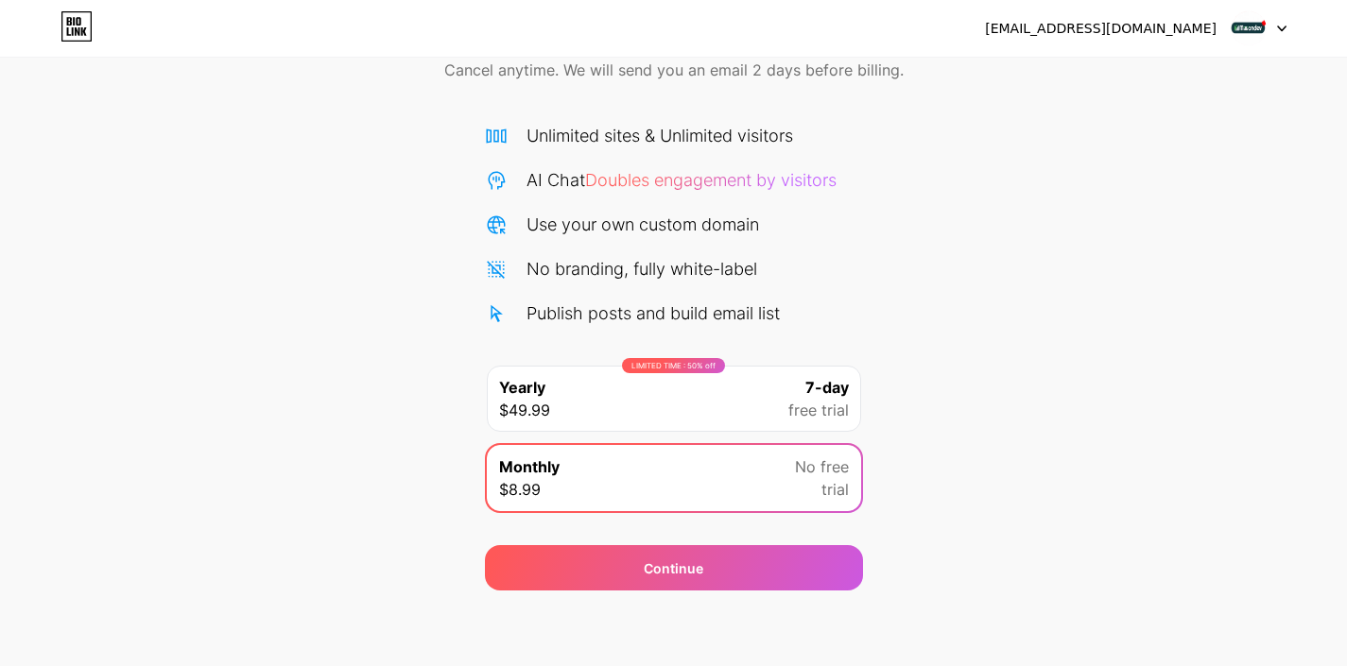
click at [1272, 26] on div at bounding box center [1259, 28] width 55 height 34
drag, startPoint x: 1106, startPoint y: 191, endPoint x: 1109, endPoint y: 182, distance: 9.9
click at [1107, 191] on div "Start your 7 day free trial Cancel anytime. We will send you an email 2 days be…" at bounding box center [673, 291] width 1347 height 598
click at [1121, 34] on div "[EMAIL_ADDRESS][DOMAIN_NAME]" at bounding box center [1101, 29] width 232 height 20
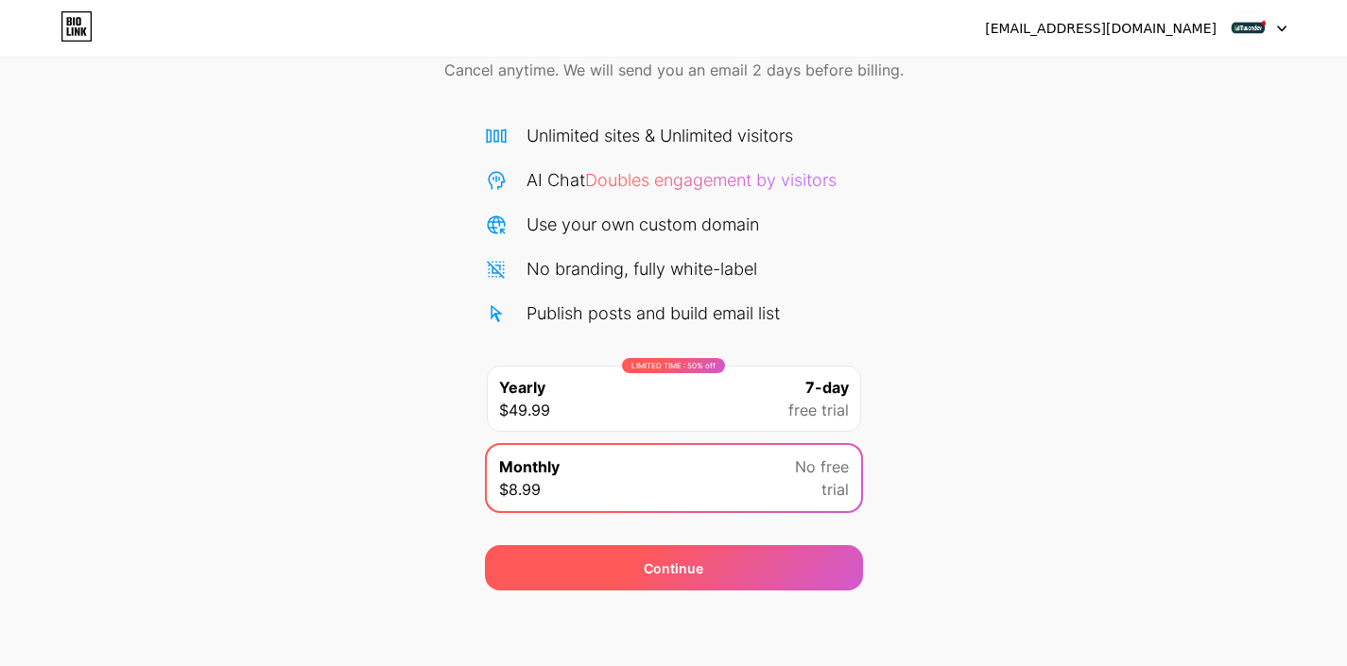
click at [663, 561] on div "Continue" at bounding box center [674, 569] width 60 height 20
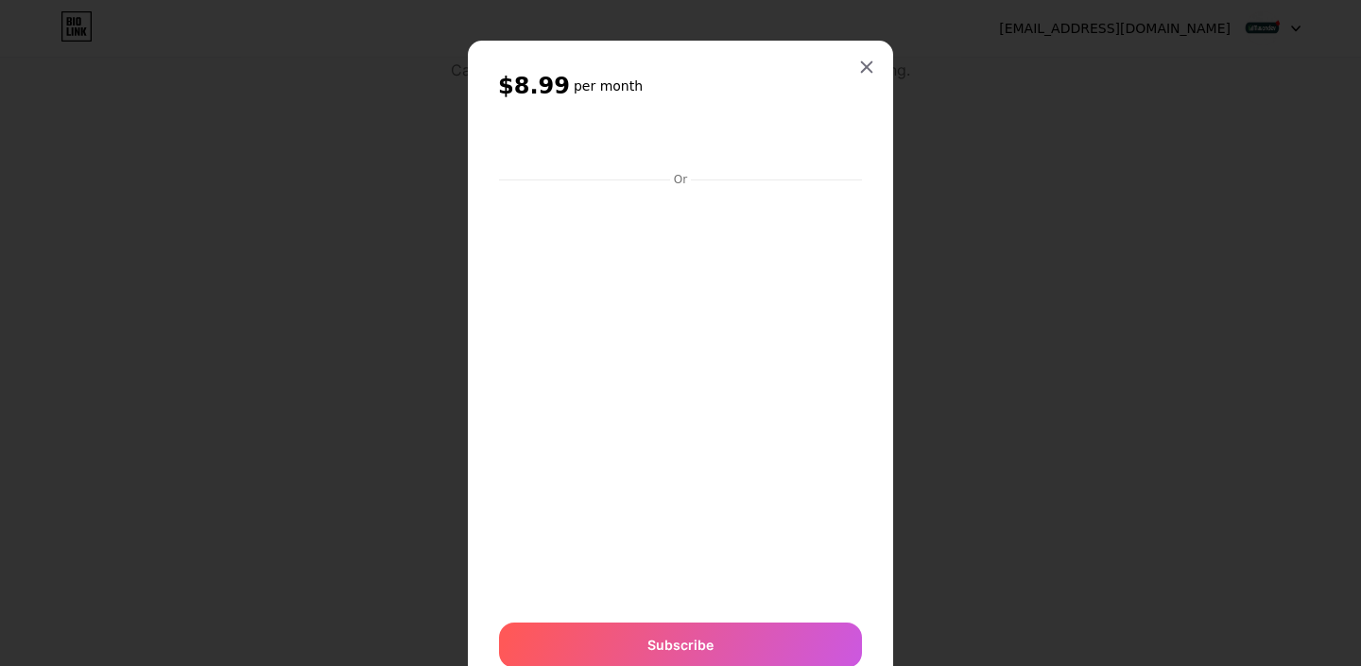
scroll to position [0, 0]
click at [335, 83] on div at bounding box center [680, 333] width 1361 height 666
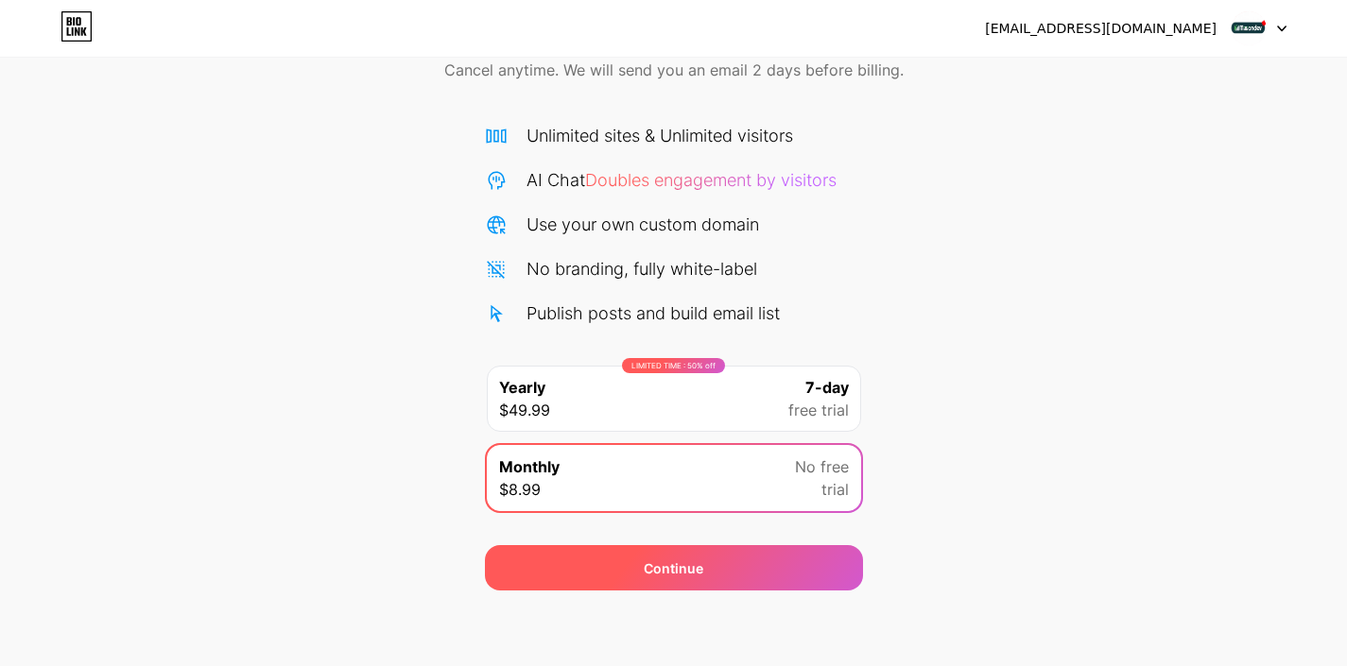
click at [654, 590] on div "Continue" at bounding box center [674, 567] width 378 height 45
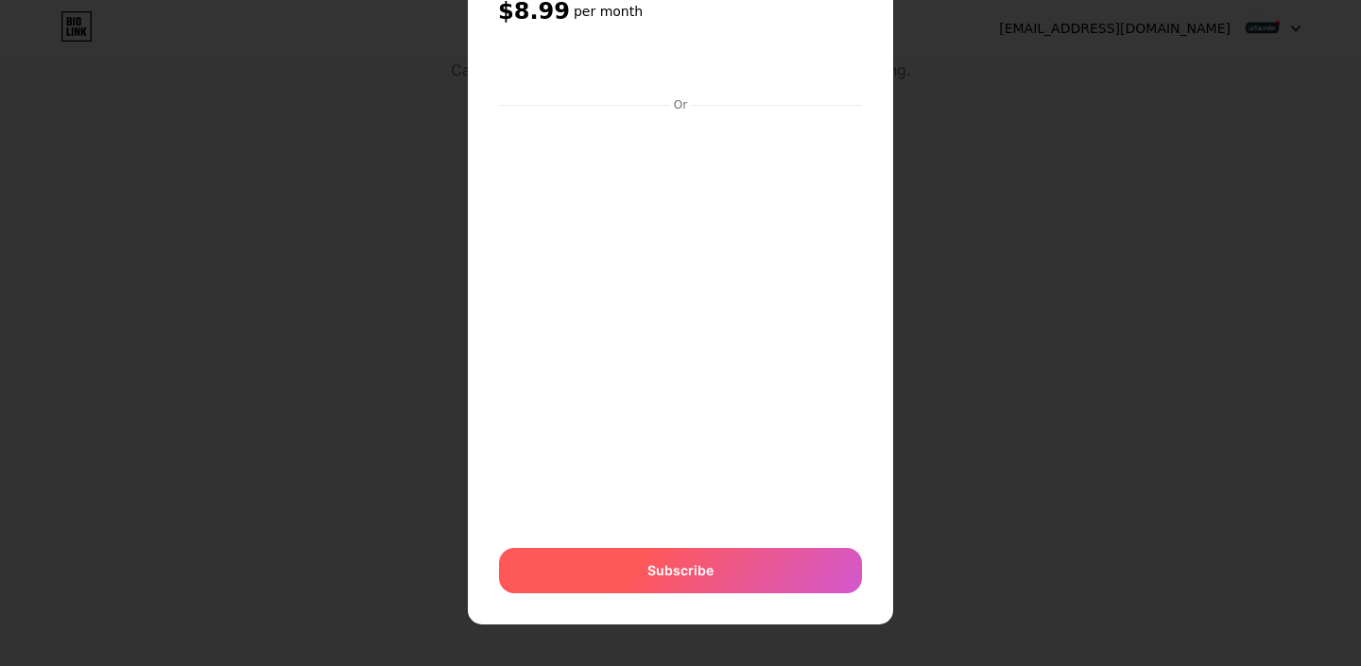
click at [679, 575] on span "Subscribe" at bounding box center [681, 571] width 66 height 20
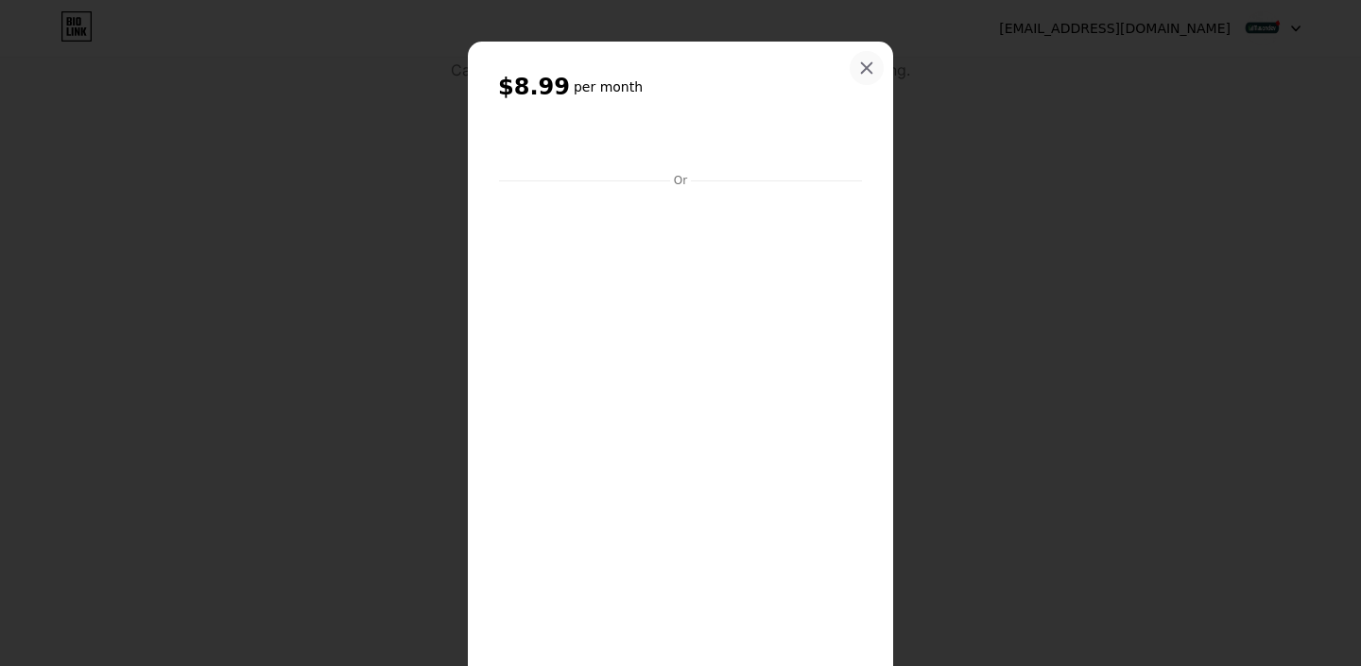
click at [874, 71] on div at bounding box center [867, 68] width 34 height 34
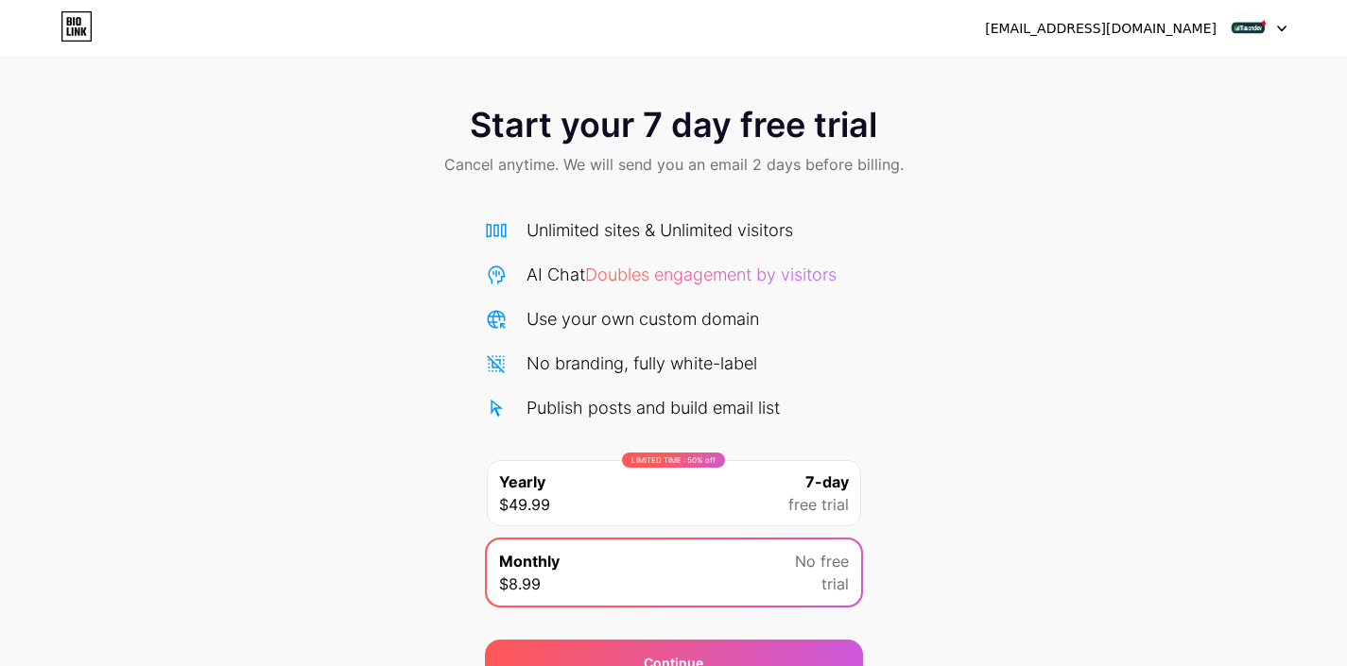
click at [67, 35] on icon at bounding box center [77, 26] width 32 height 30
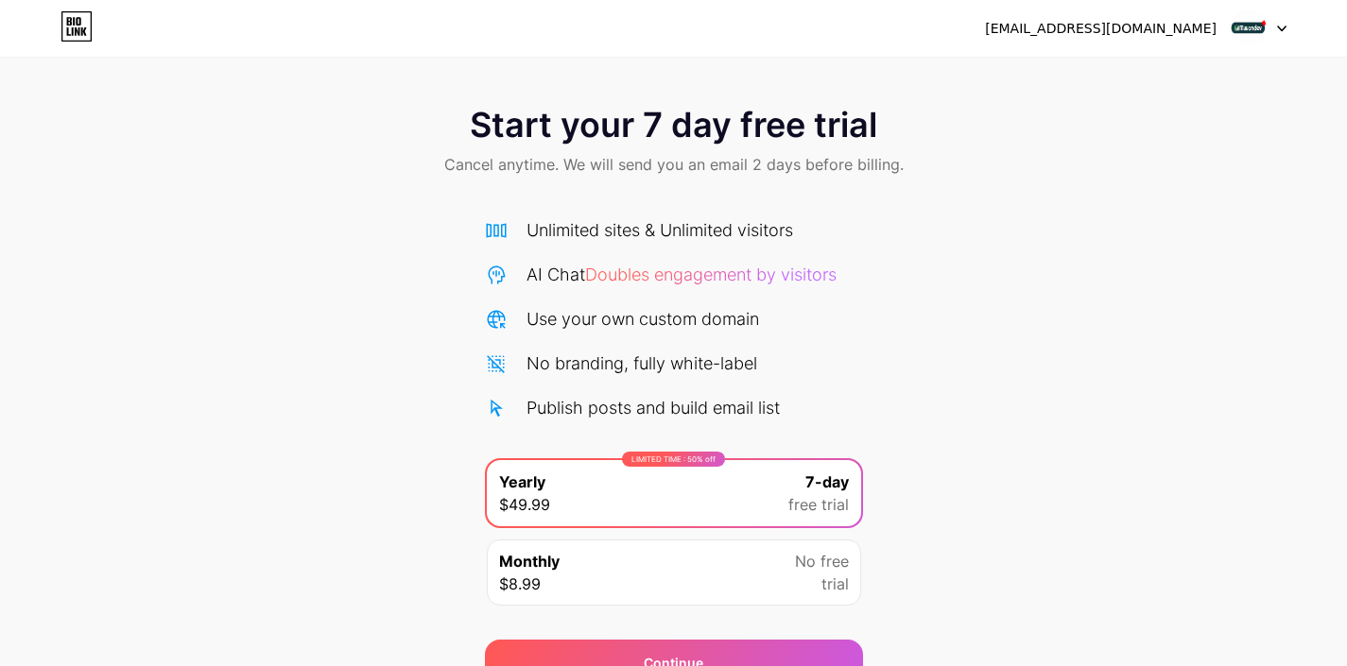
click at [1271, 30] on div at bounding box center [1259, 28] width 55 height 34
drag, startPoint x: 1184, startPoint y: 33, endPoint x: 998, endPoint y: 34, distance: 185.3
click at [1175, 34] on div "[EMAIL_ADDRESS][DOMAIN_NAME]" at bounding box center [1101, 29] width 232 height 20
